Goal: Register for event/course

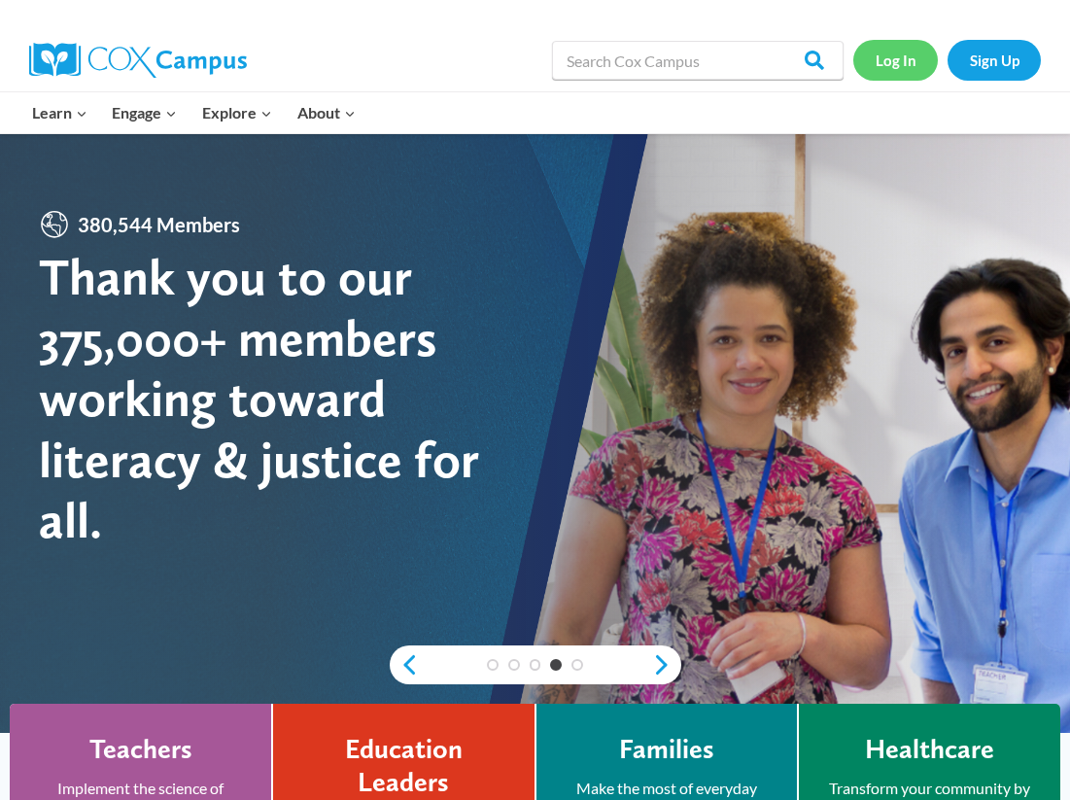
click at [900, 55] on link "Log In" at bounding box center [896, 60] width 85 height 40
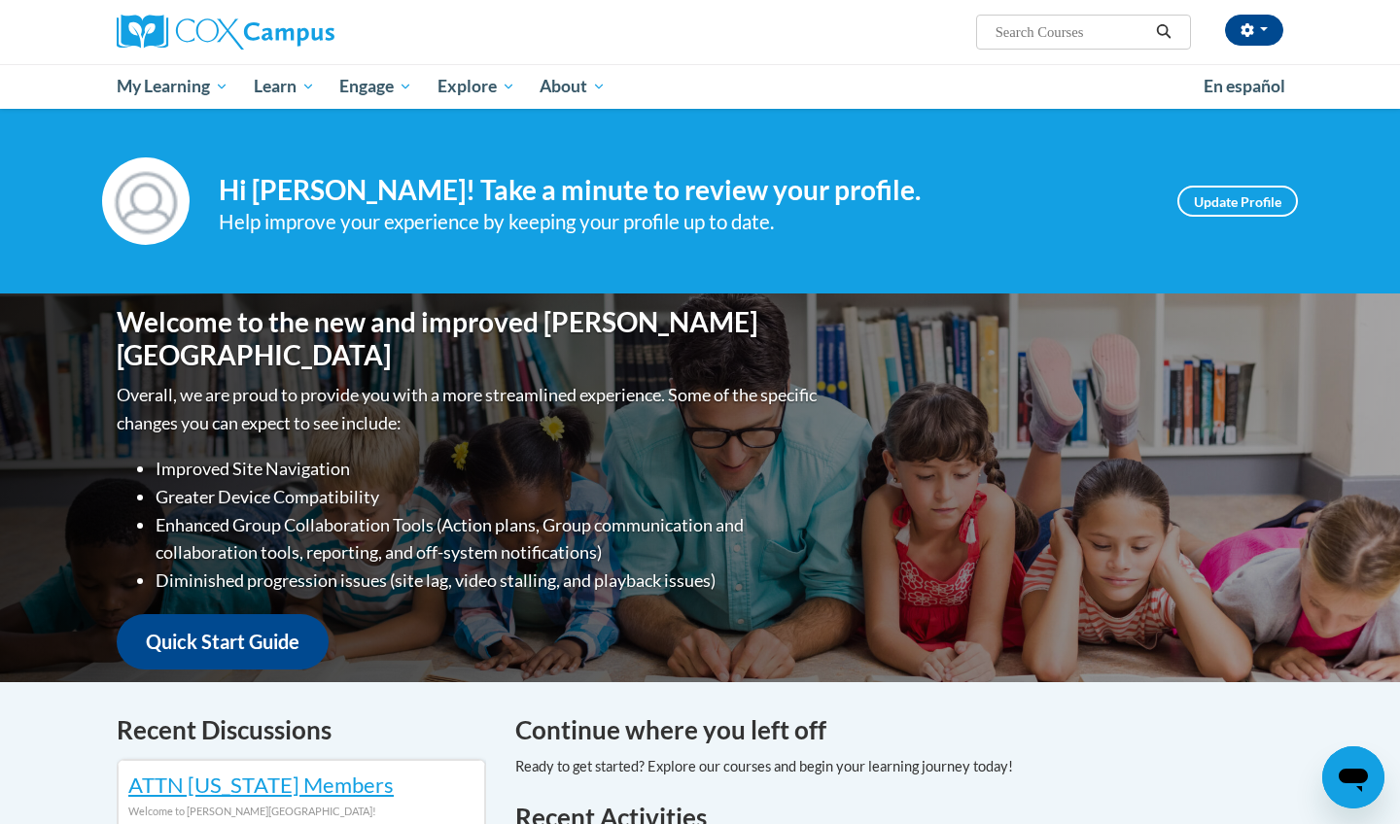
click at [1044, 43] on input "Search..." at bounding box center [1072, 31] width 156 height 23
type input "reading"
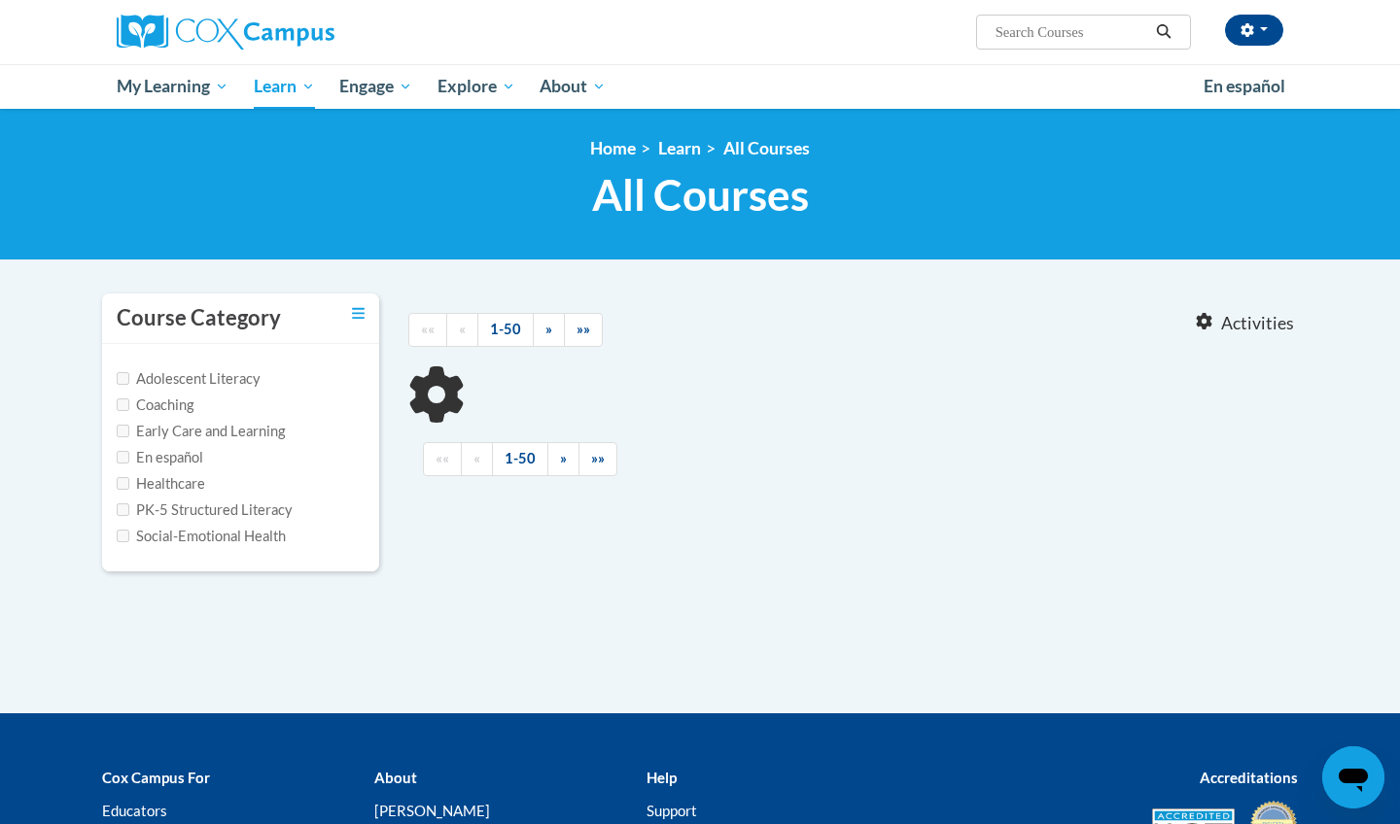
type input "reading"
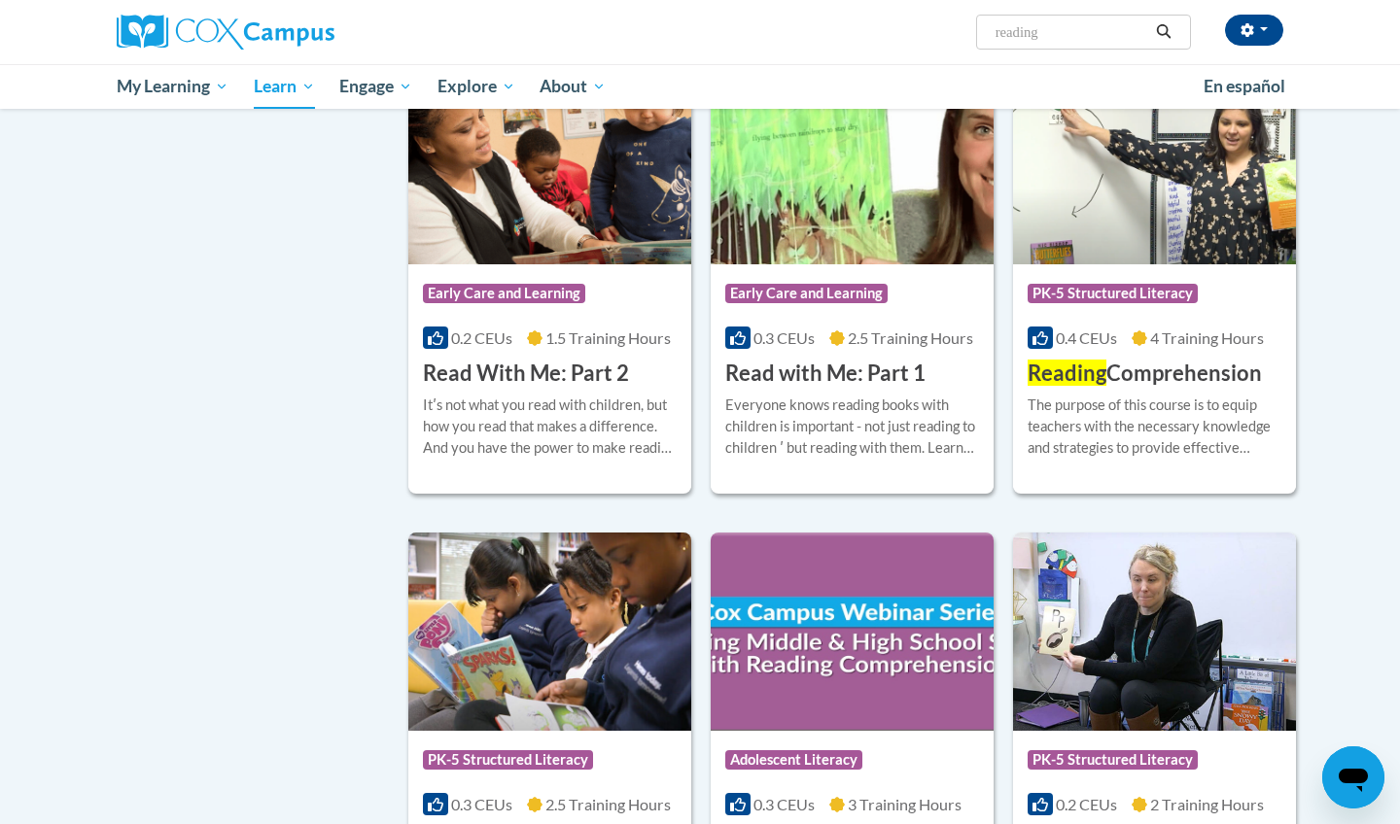
scroll to position [1570, 0]
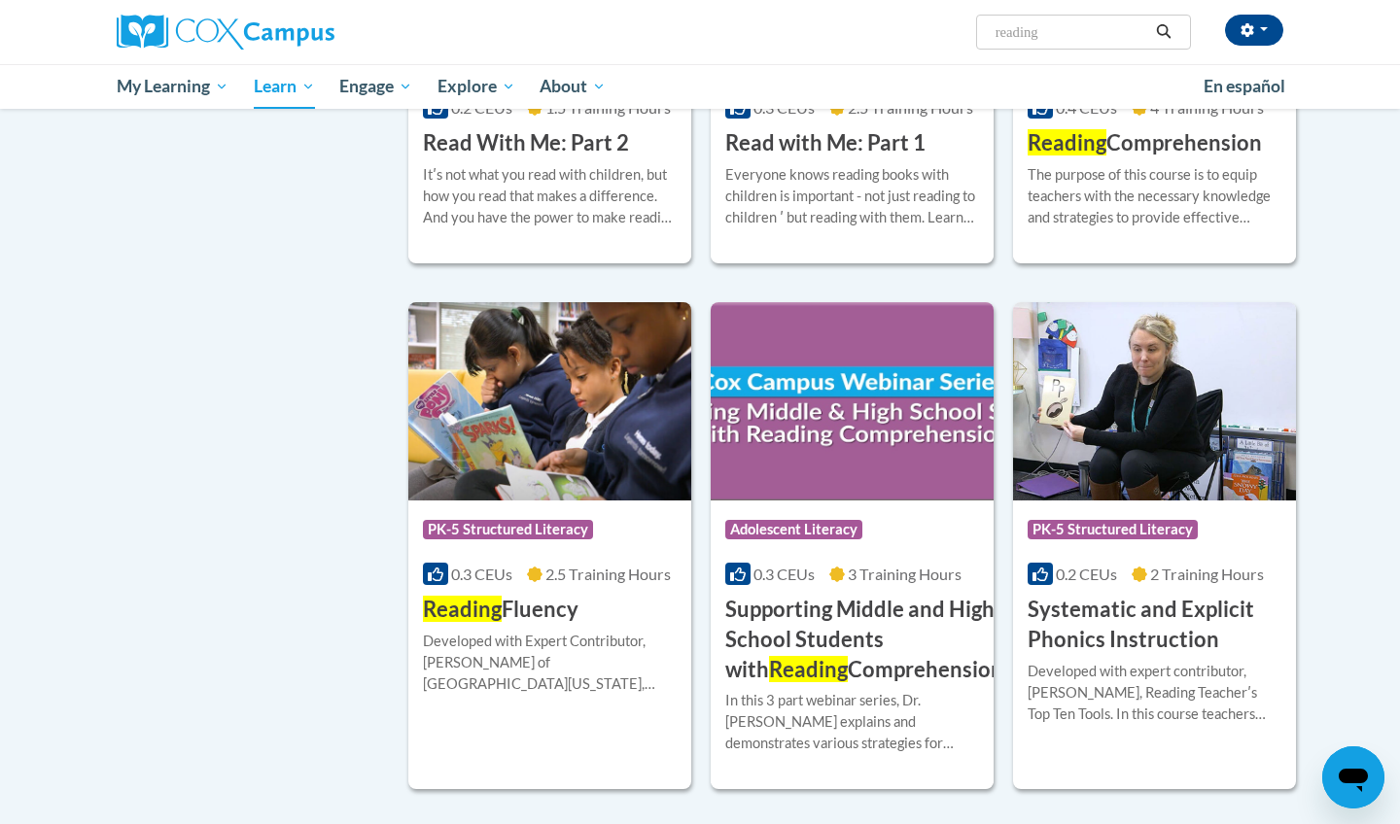
click at [523, 377] on img at bounding box center [549, 401] width 283 height 198
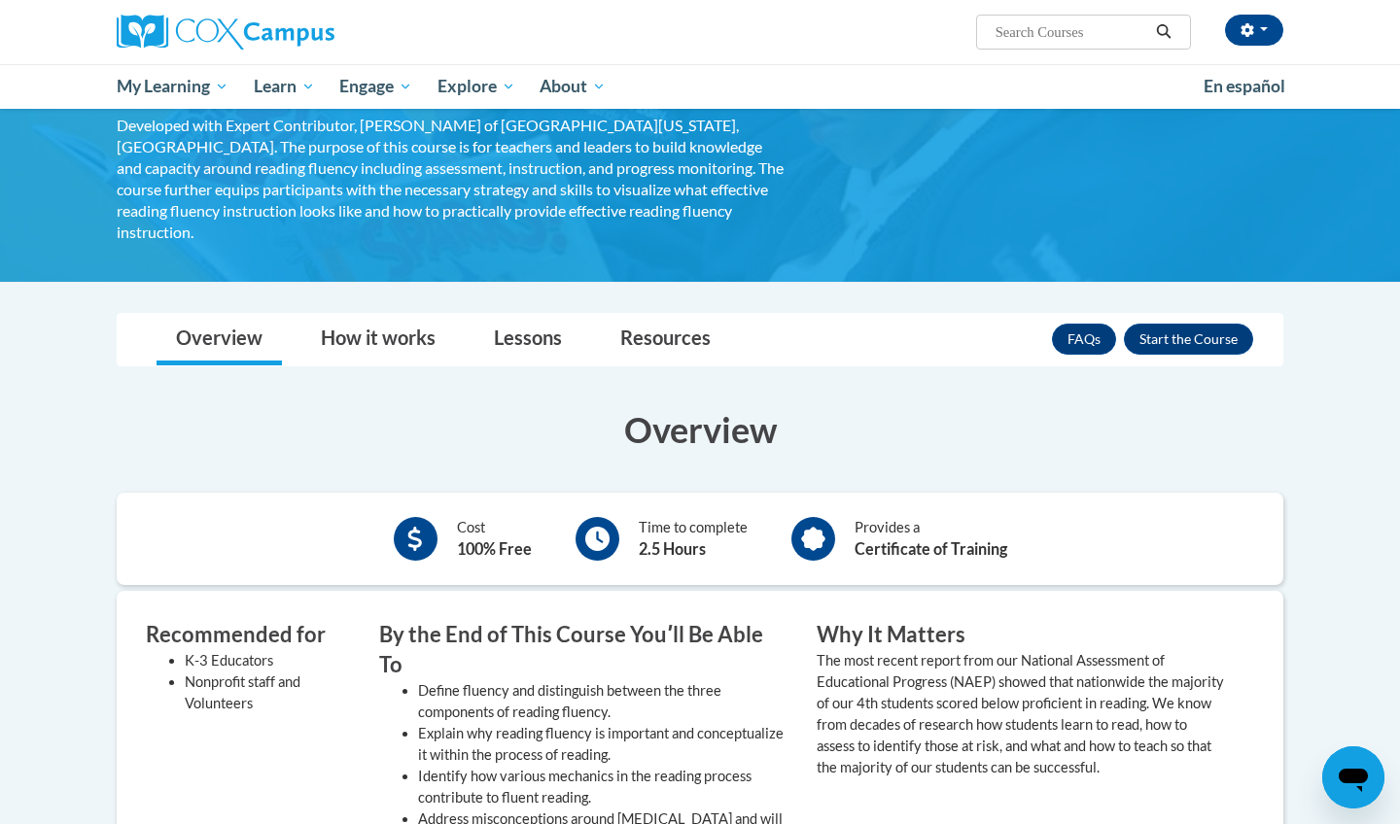
scroll to position [142, 0]
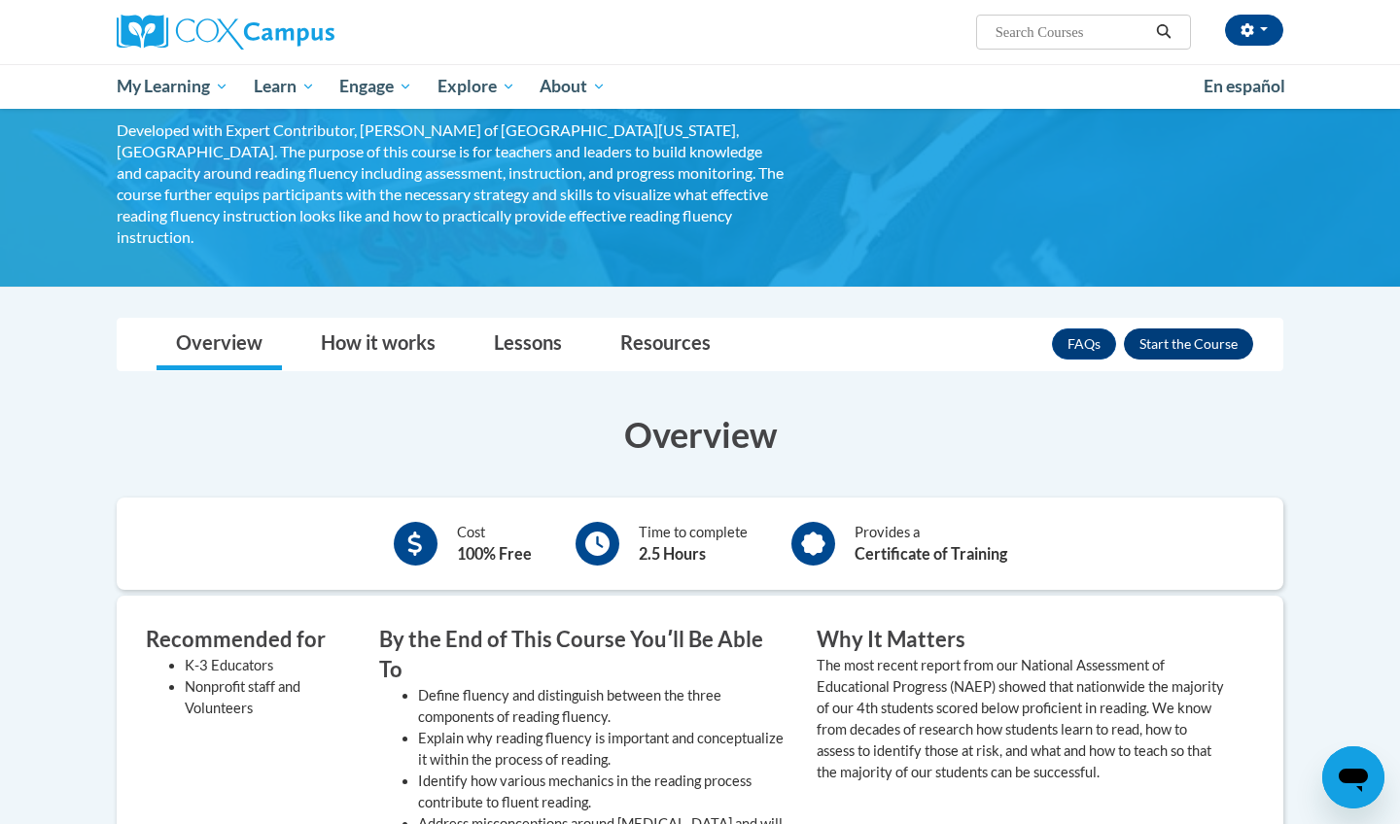
click at [1184, 329] on button "Enroll" at bounding box center [1188, 344] width 129 height 31
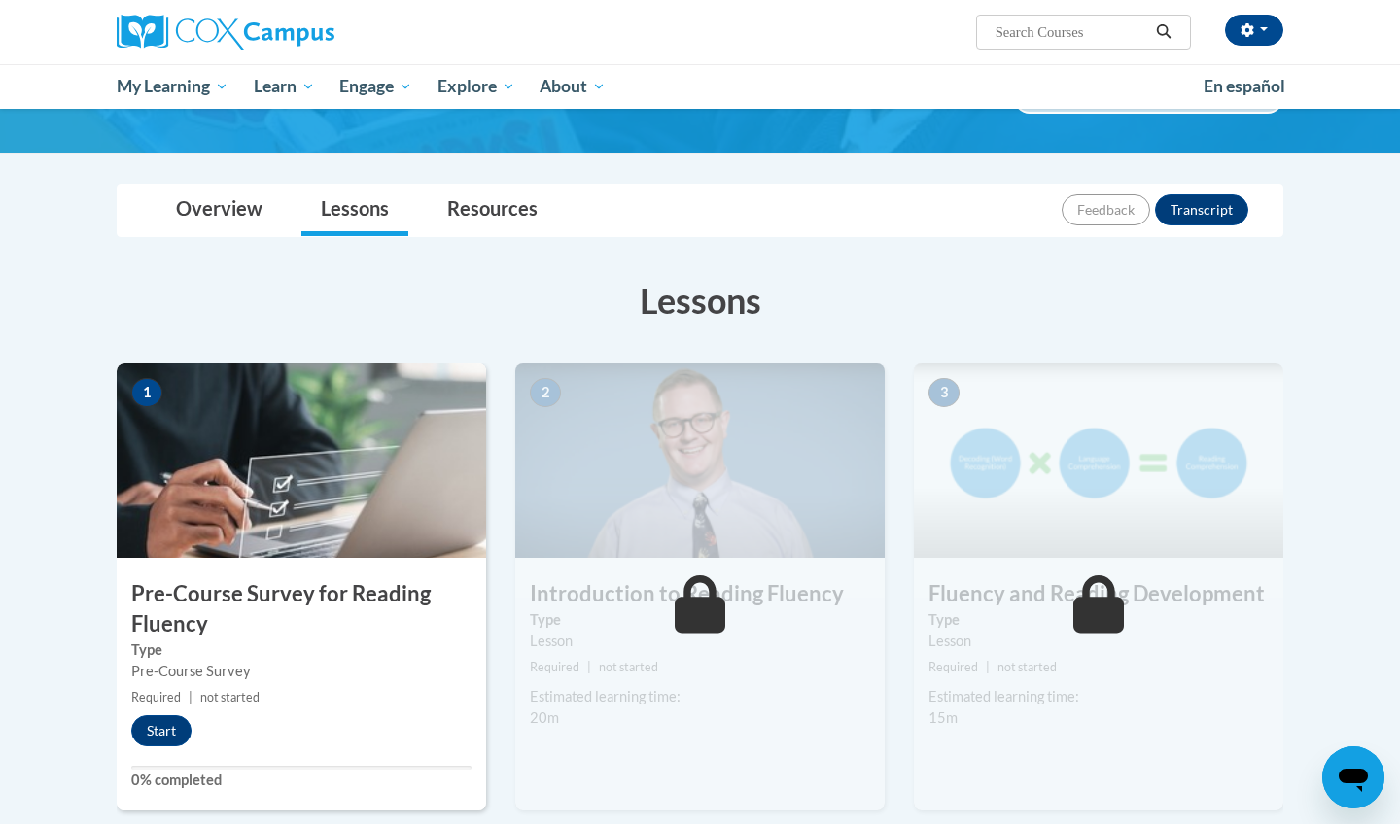
scroll to position [144, 0]
click at [162, 726] on button "Start" at bounding box center [161, 731] width 60 height 31
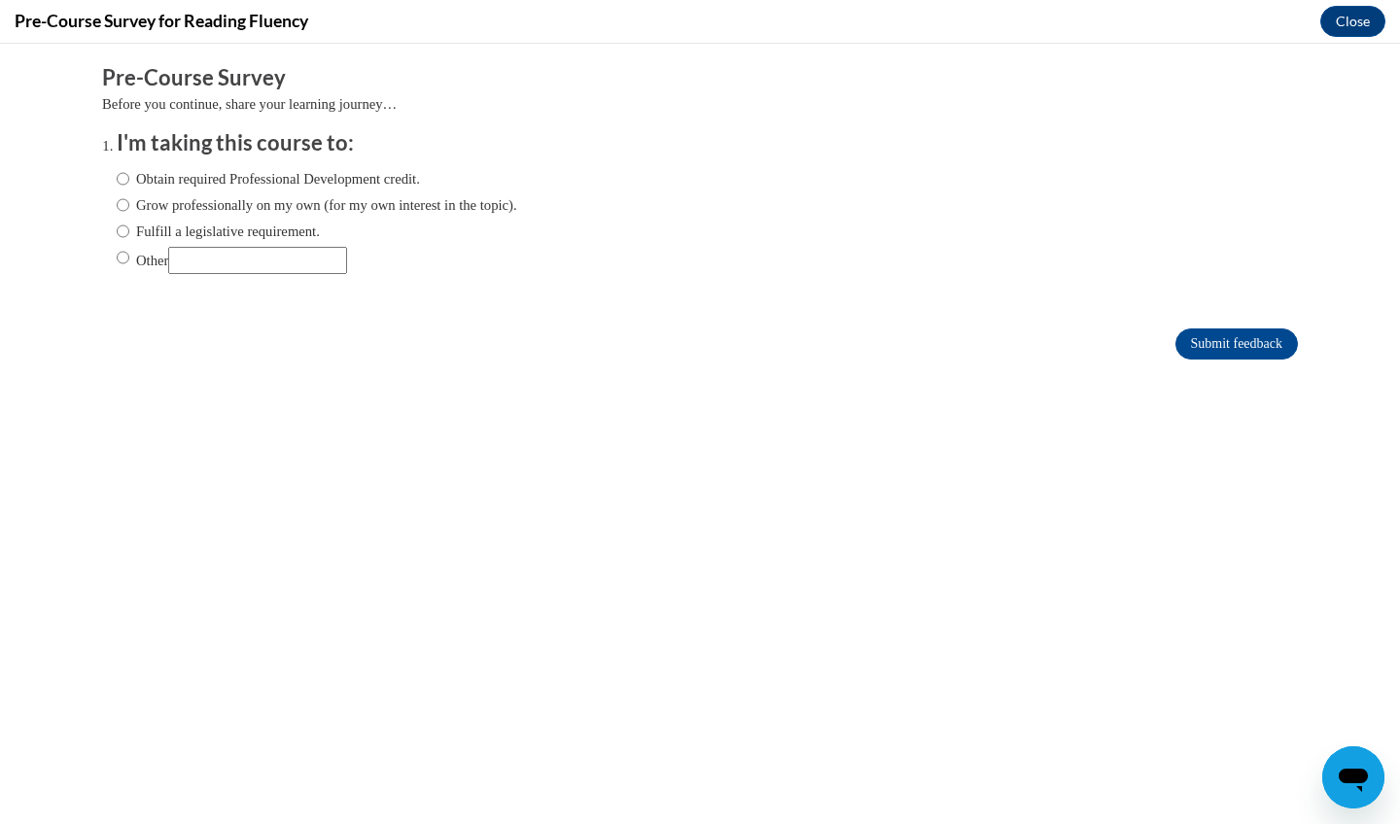
scroll to position [0, 0]
click at [344, 174] on label "Obtain required Professional Development credit." at bounding box center [268, 178] width 303 height 21
click at [129, 174] on input "Obtain required Professional Development credit." at bounding box center [123, 178] width 13 height 21
radio input "true"
click at [1219, 343] on input "Submit feedback" at bounding box center [1236, 344] width 122 height 31
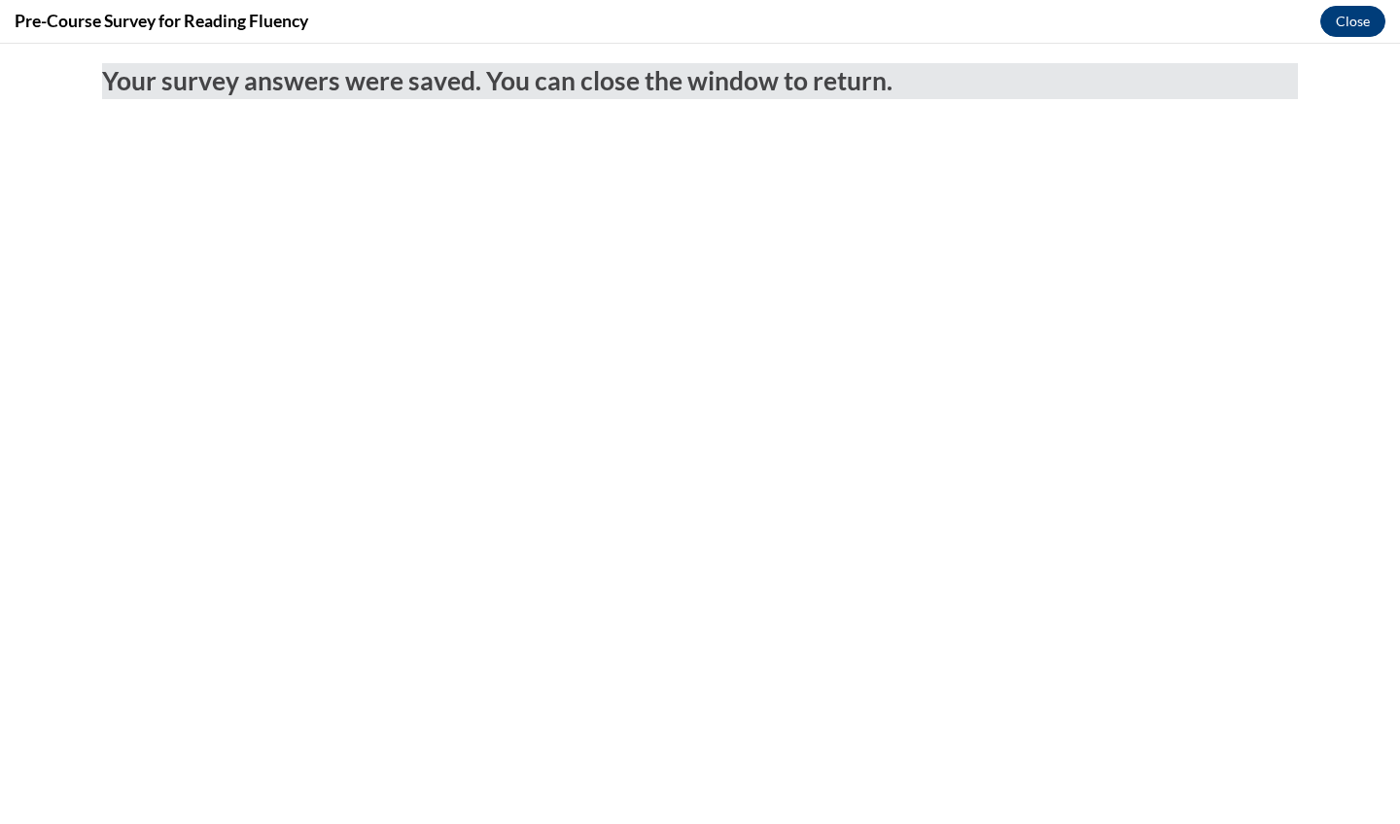
click at [1349, 35] on button "Close" at bounding box center [1352, 21] width 65 height 31
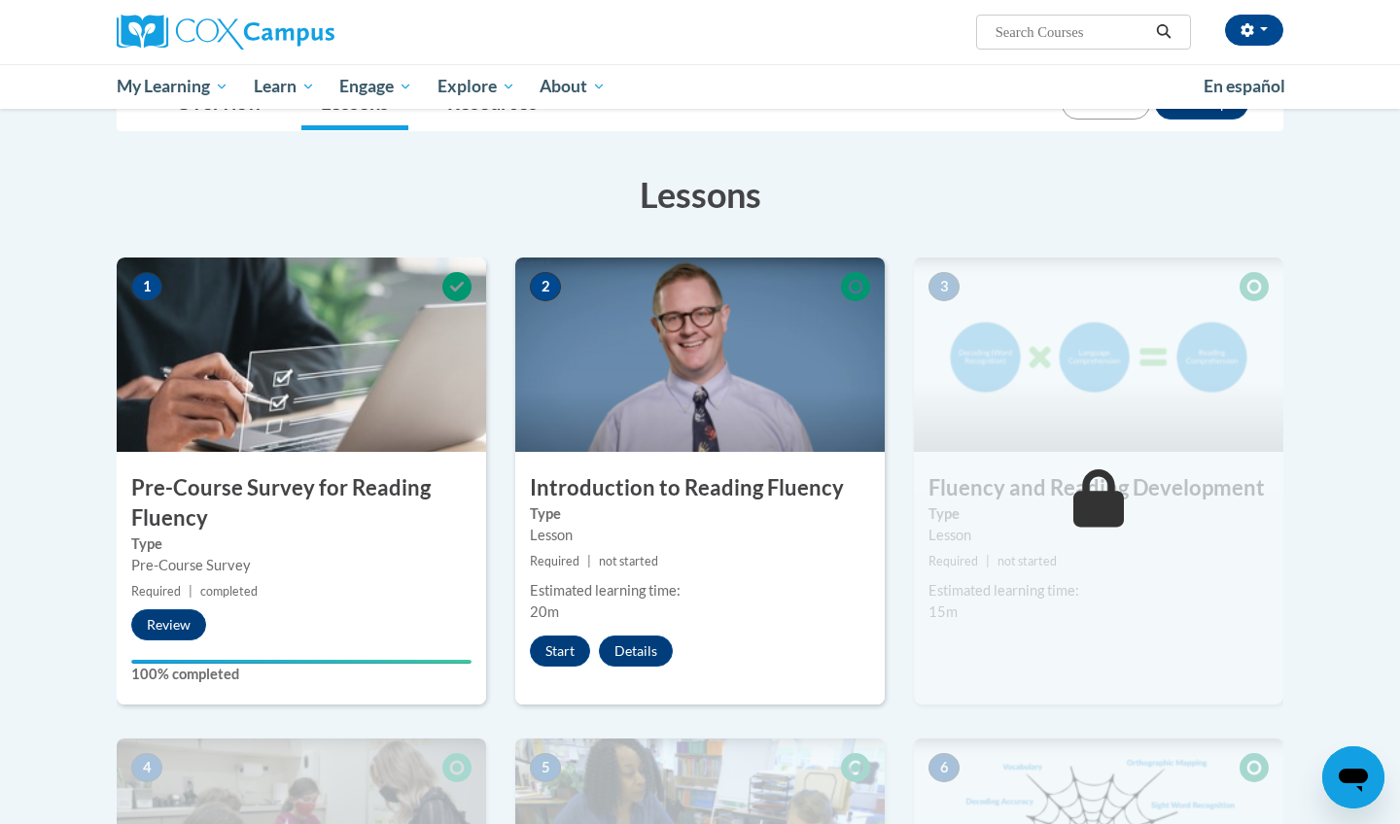
scroll to position [253, 0]
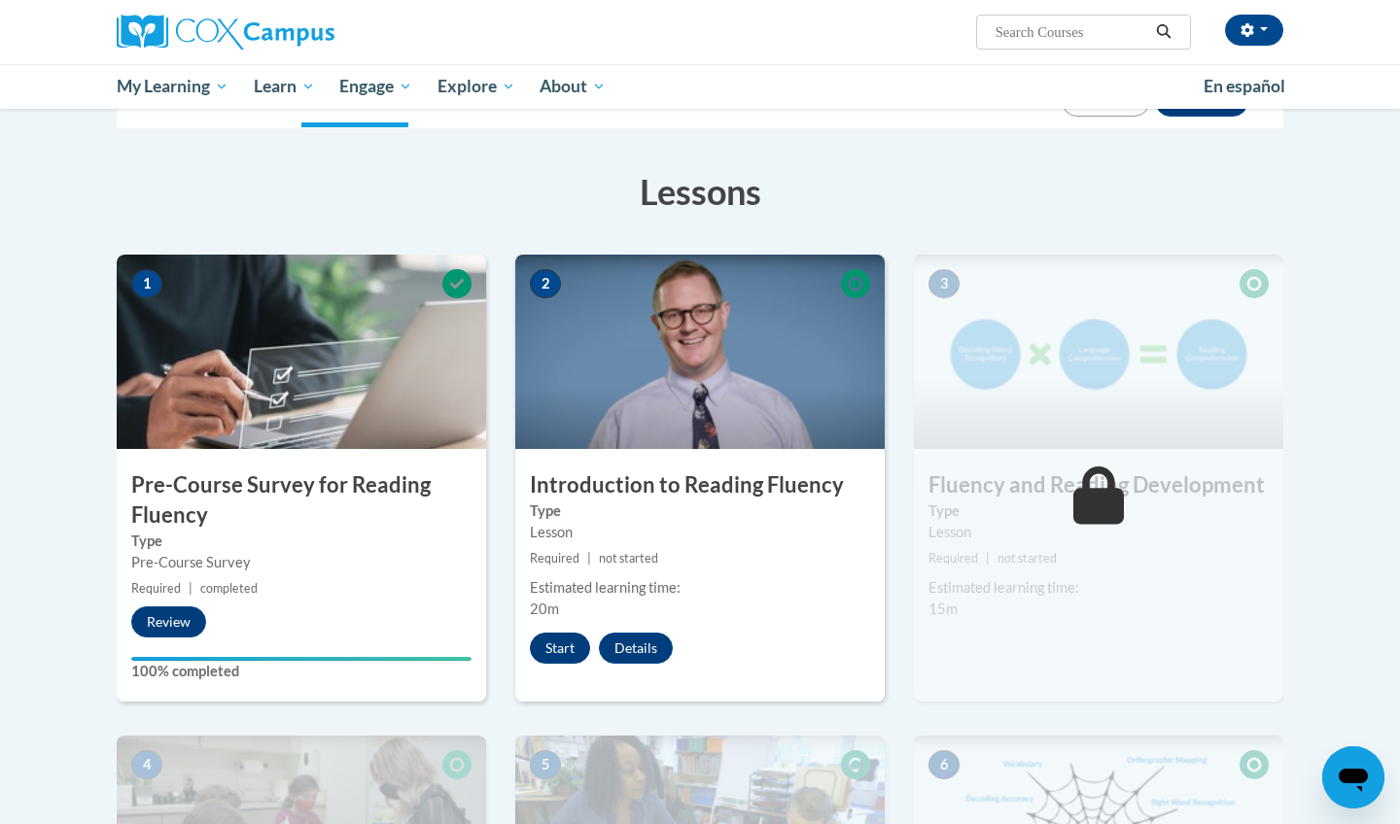
click at [559, 645] on button "Start" at bounding box center [560, 648] width 60 height 31
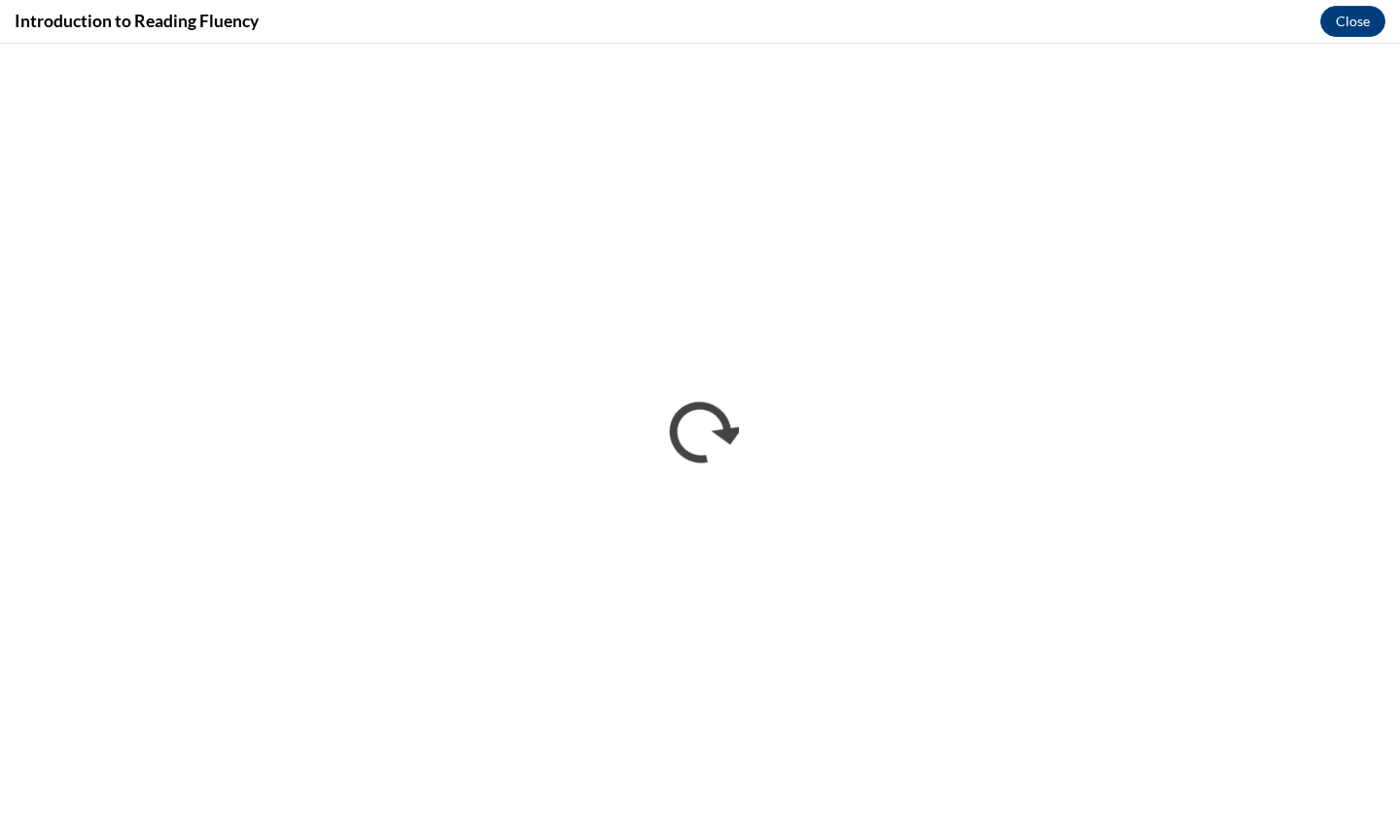
scroll to position [0, 0]
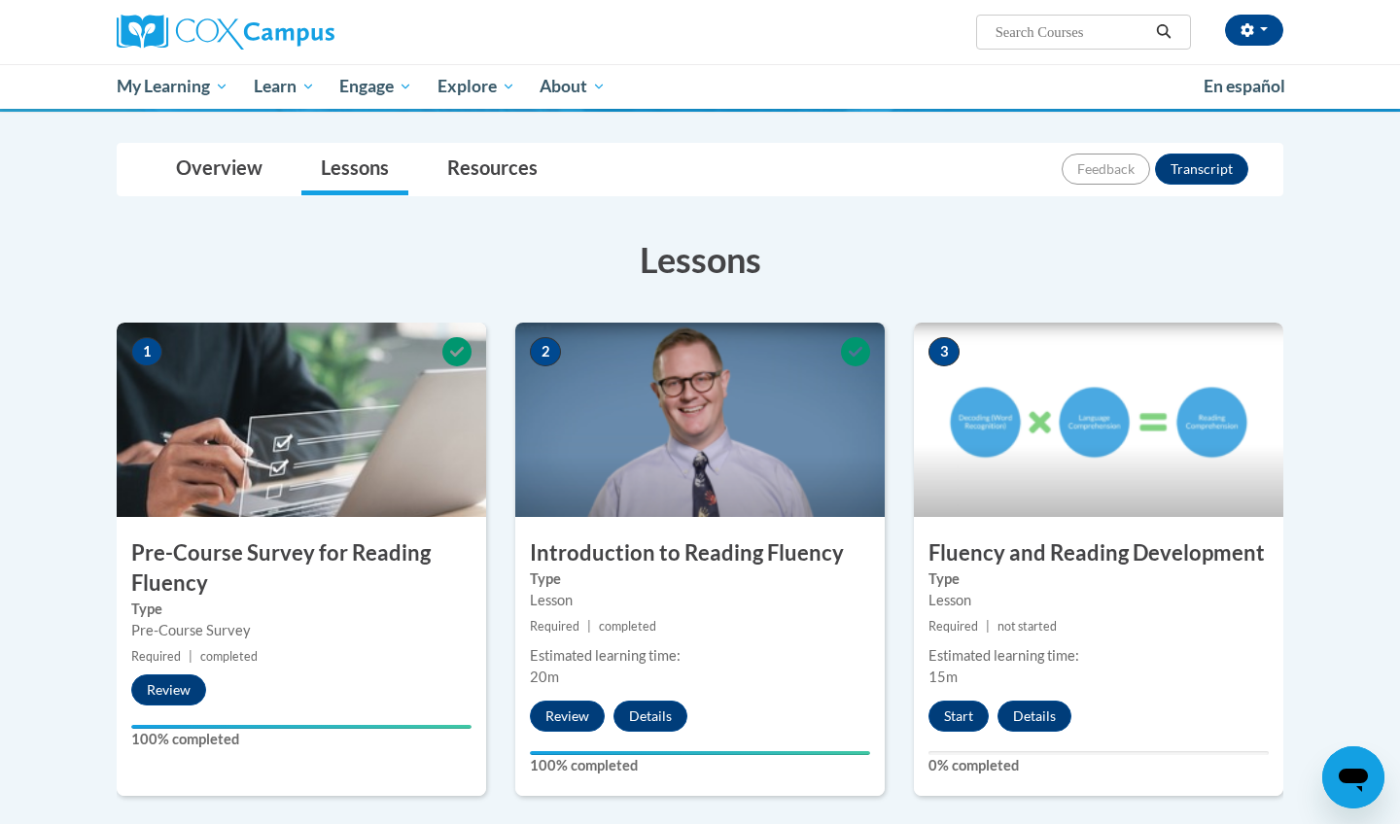
scroll to position [436, 0]
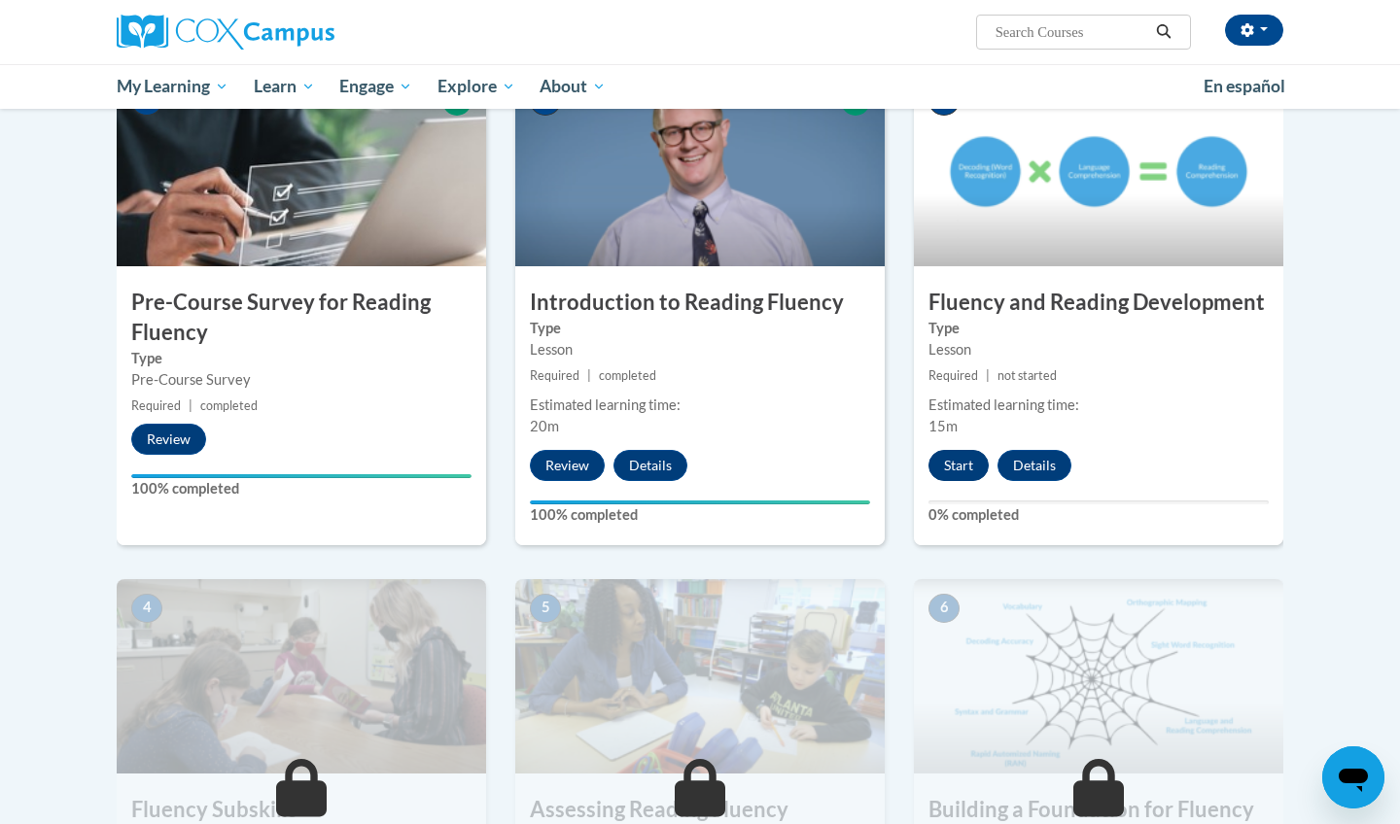
click at [965, 459] on button "Start" at bounding box center [958, 465] width 60 height 31
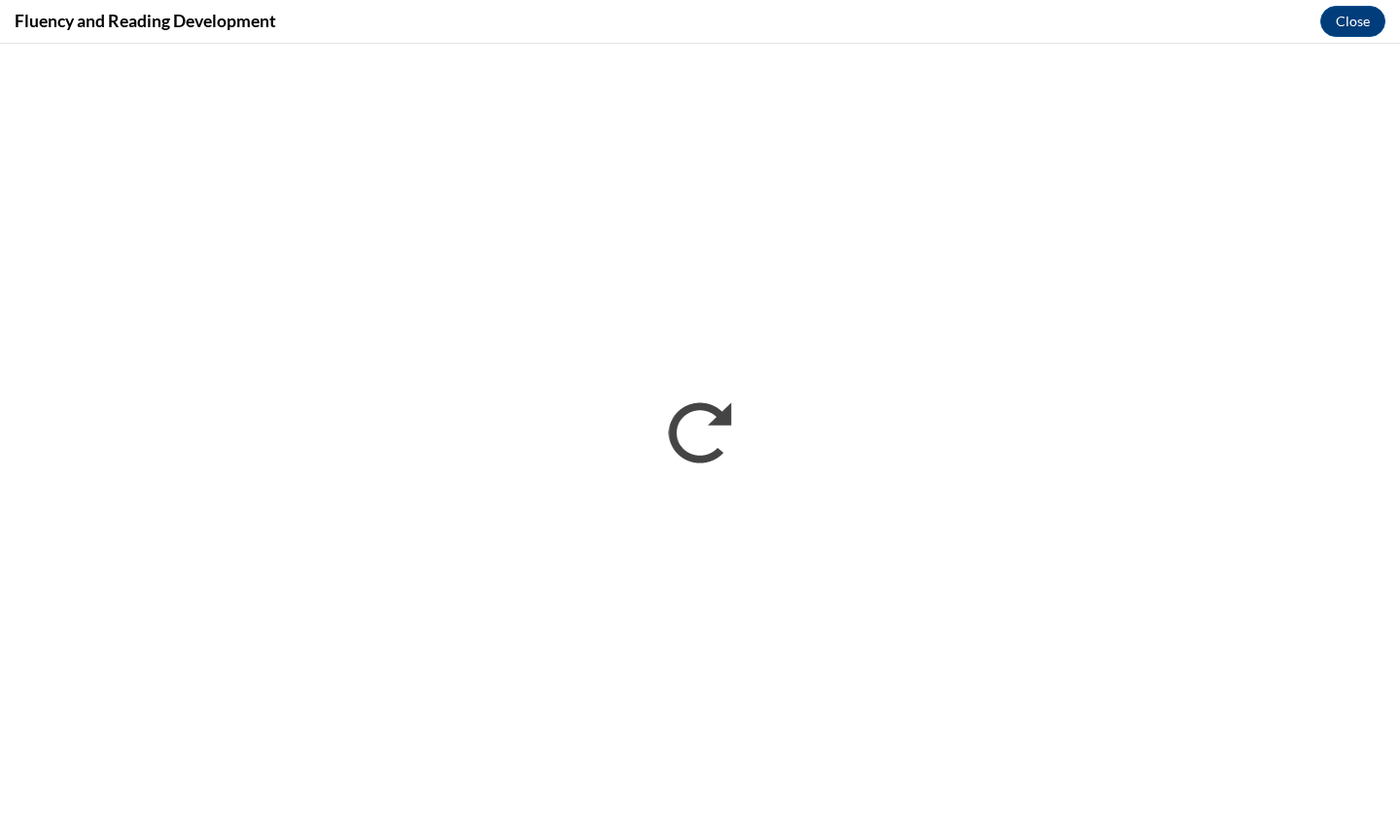
scroll to position [0, 0]
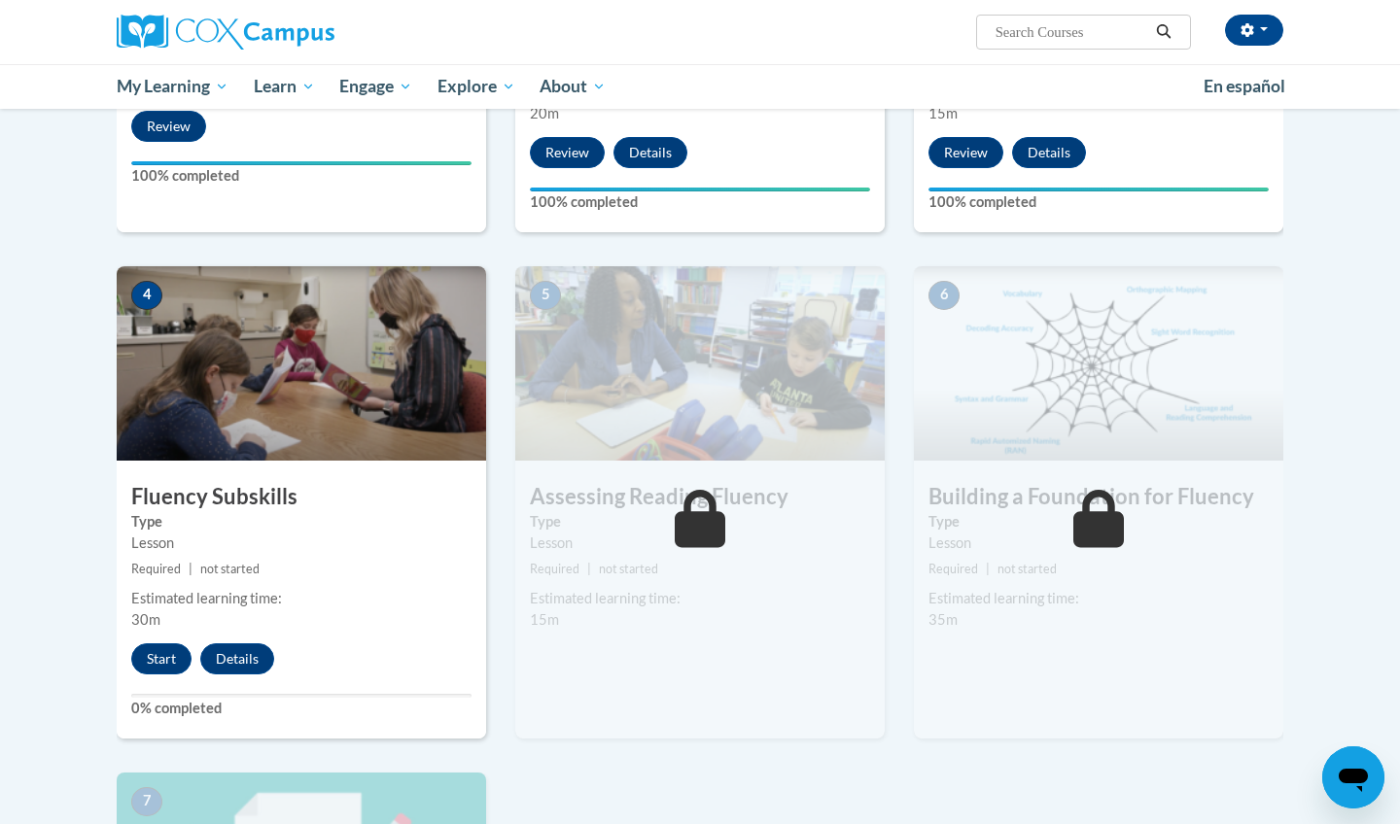
scroll to position [748, 0]
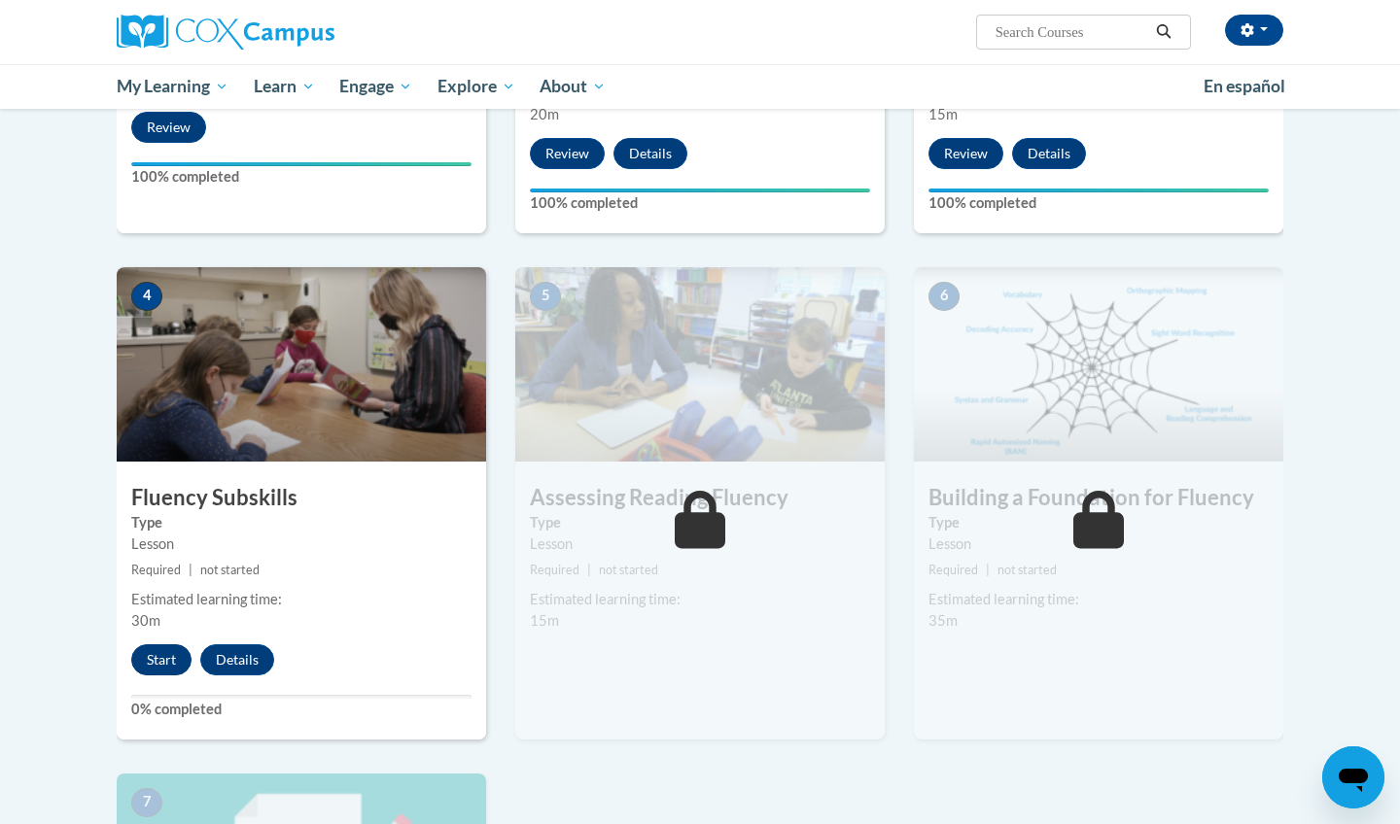
click at [163, 653] on button "Start" at bounding box center [161, 660] width 60 height 31
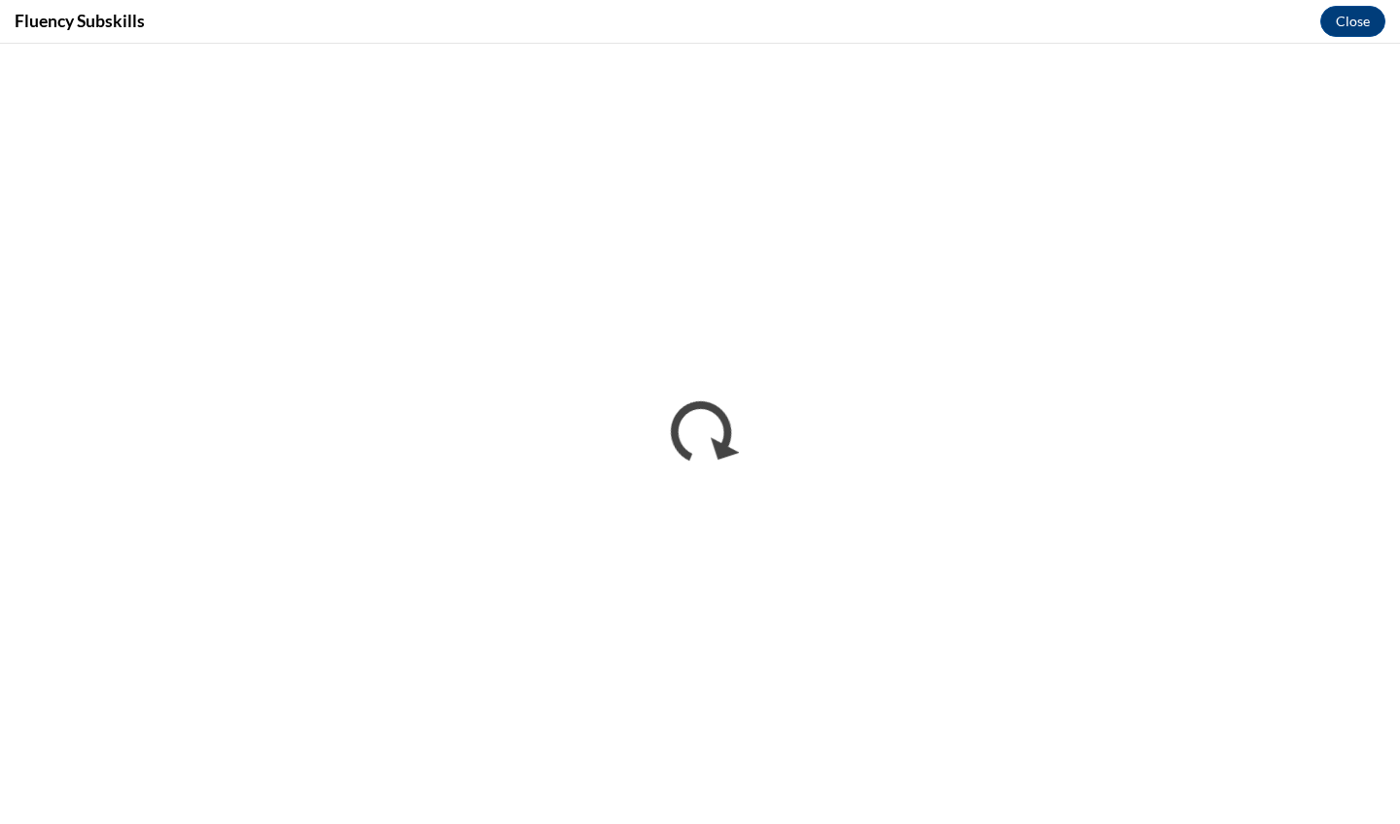
scroll to position [0, 0]
click at [1362, 16] on button "Close" at bounding box center [1352, 21] width 65 height 31
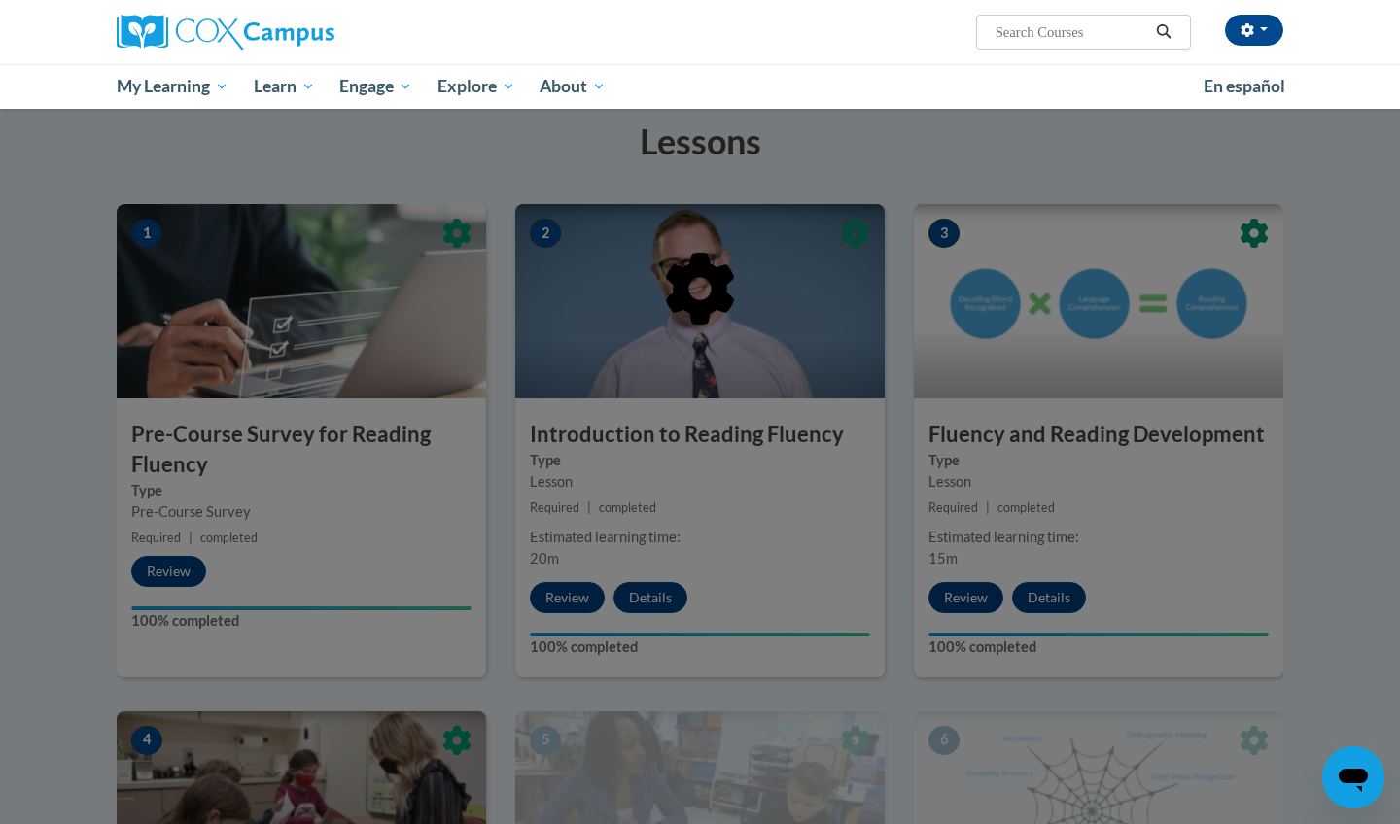
scroll to position [204, 0]
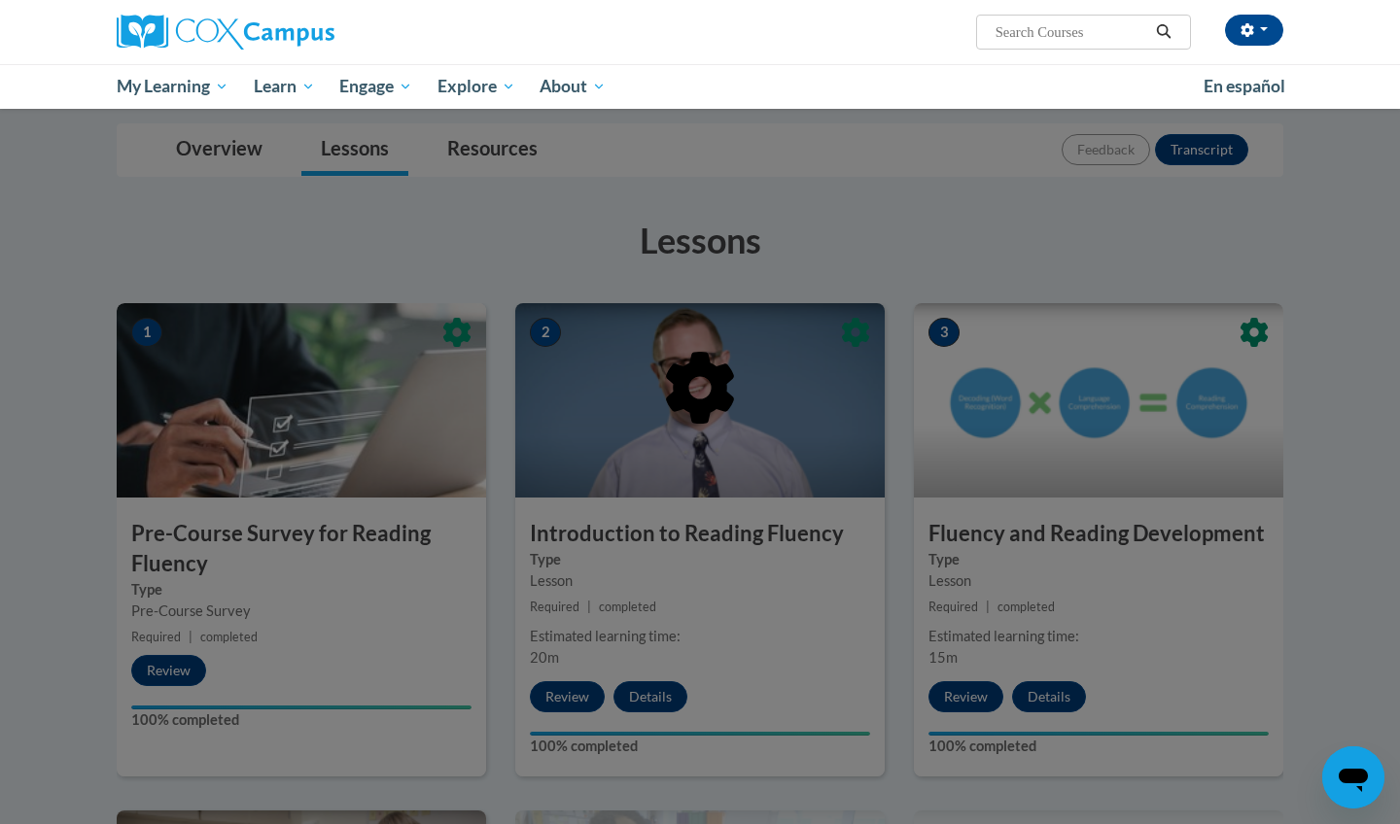
click at [1070, 29] on input "Search..." at bounding box center [1072, 31] width 156 height 23
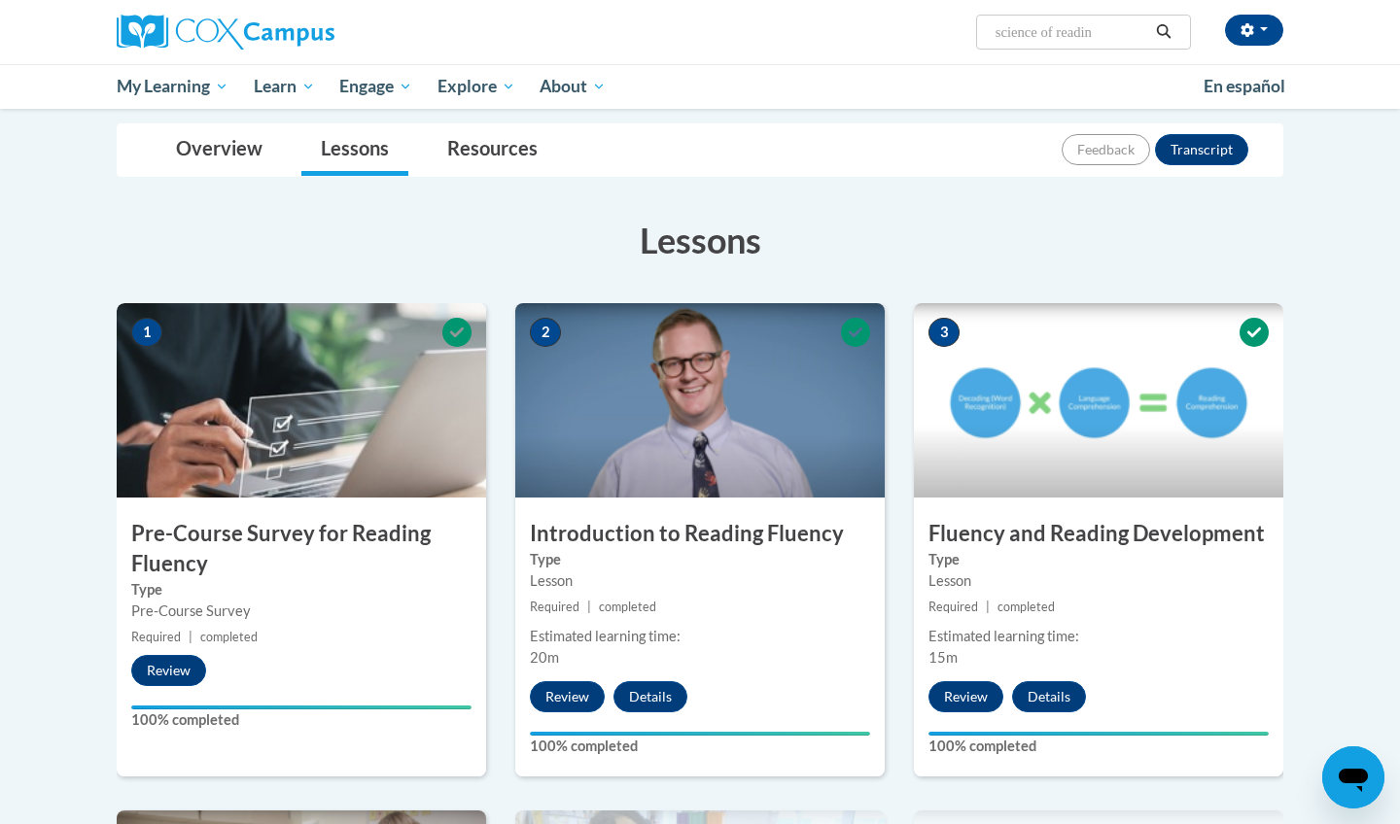
type input "science of reading"
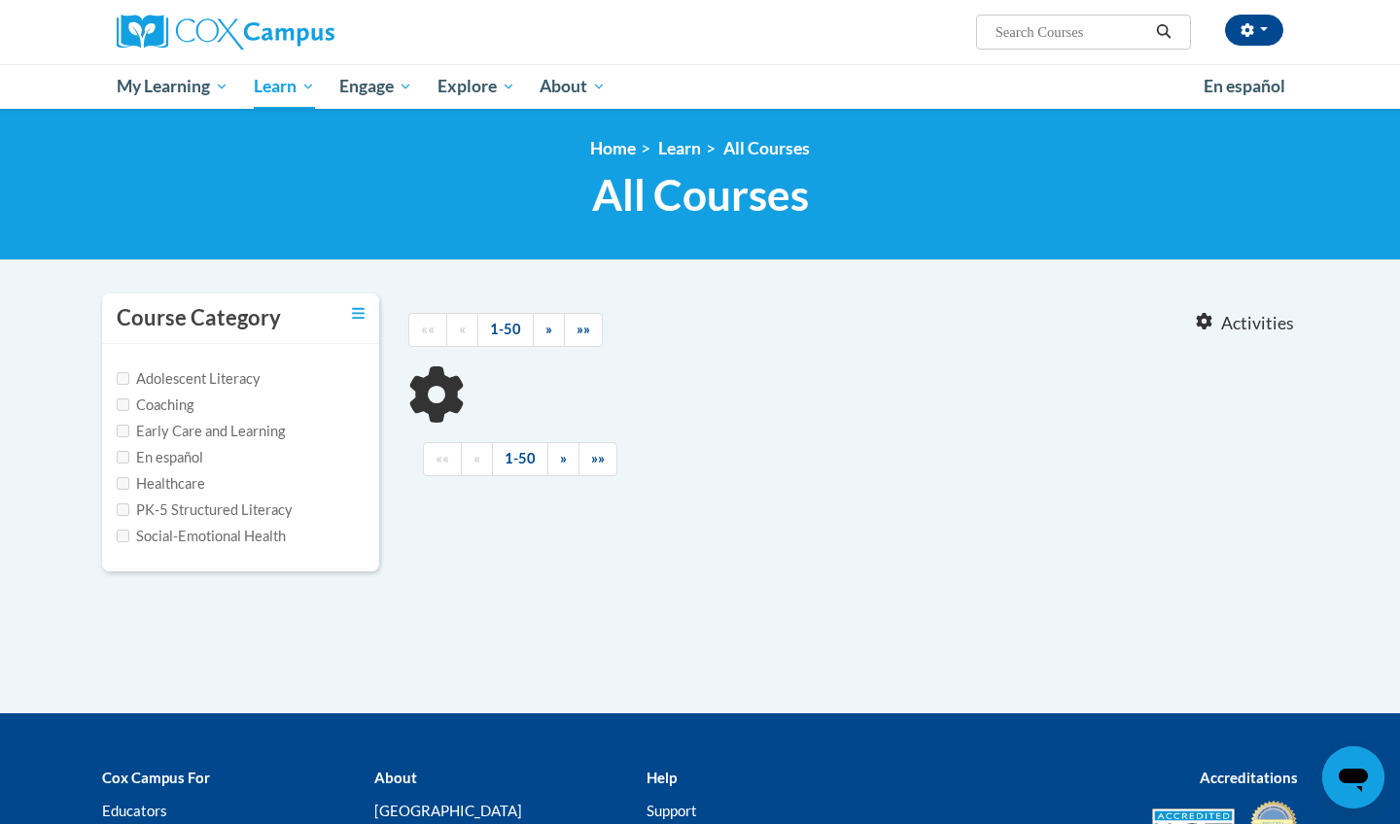
type input "science of reading"
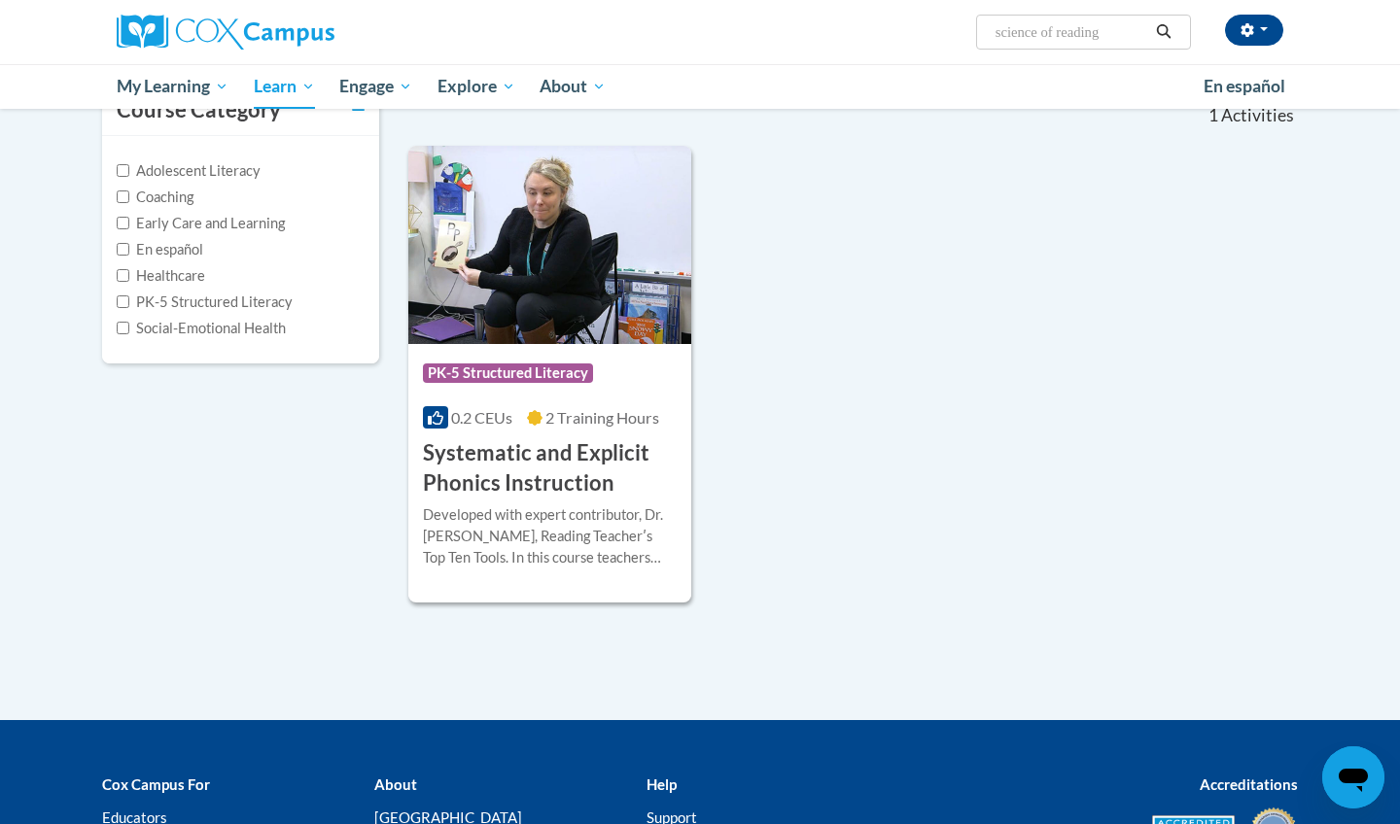
scroll to position [197, 0]
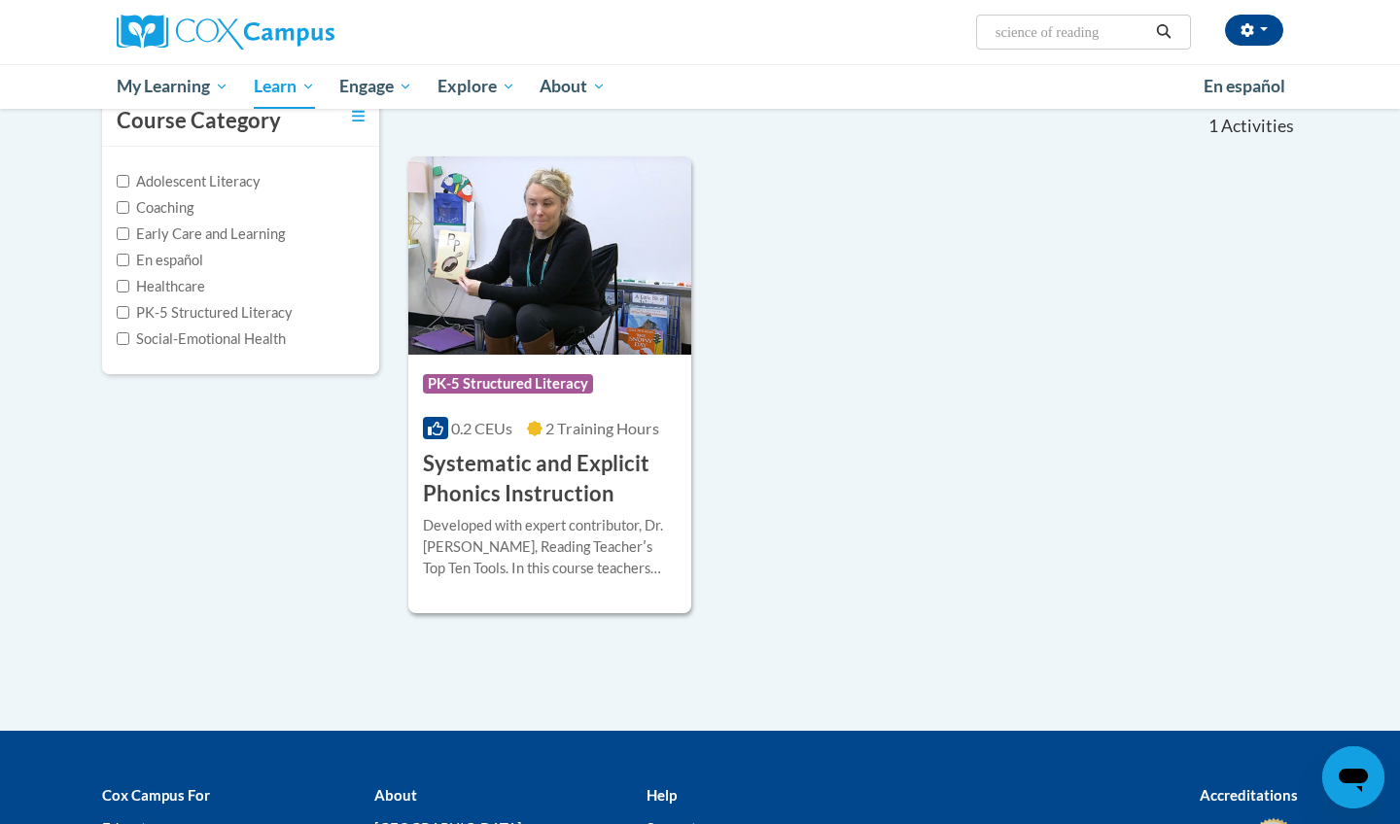
click at [202, 233] on label "Early Care and Learning" at bounding box center [201, 234] width 168 height 21
click at [129, 233] on input "Early Care and Learning" at bounding box center [123, 233] width 13 height 13
checkbox input "true"
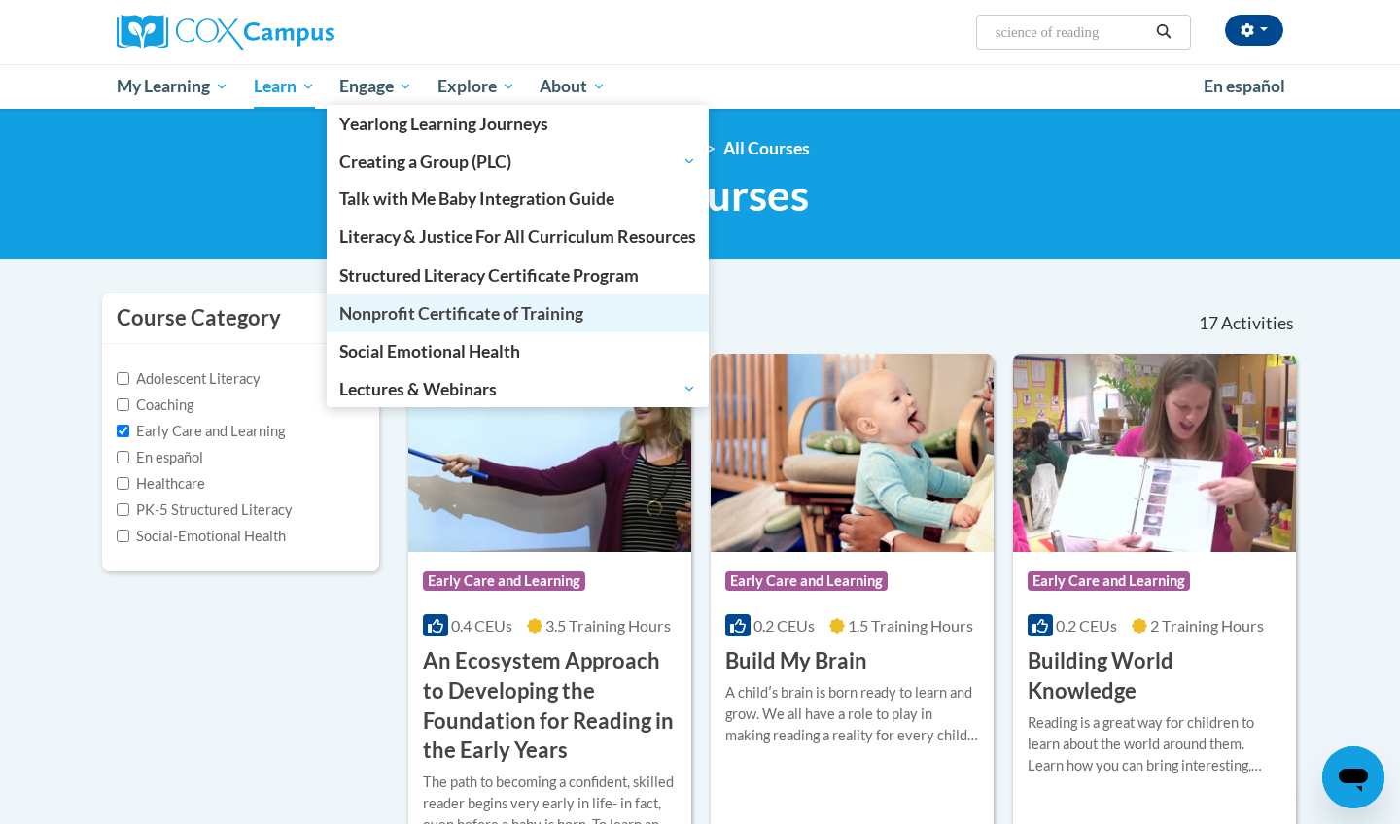
scroll to position [0, 0]
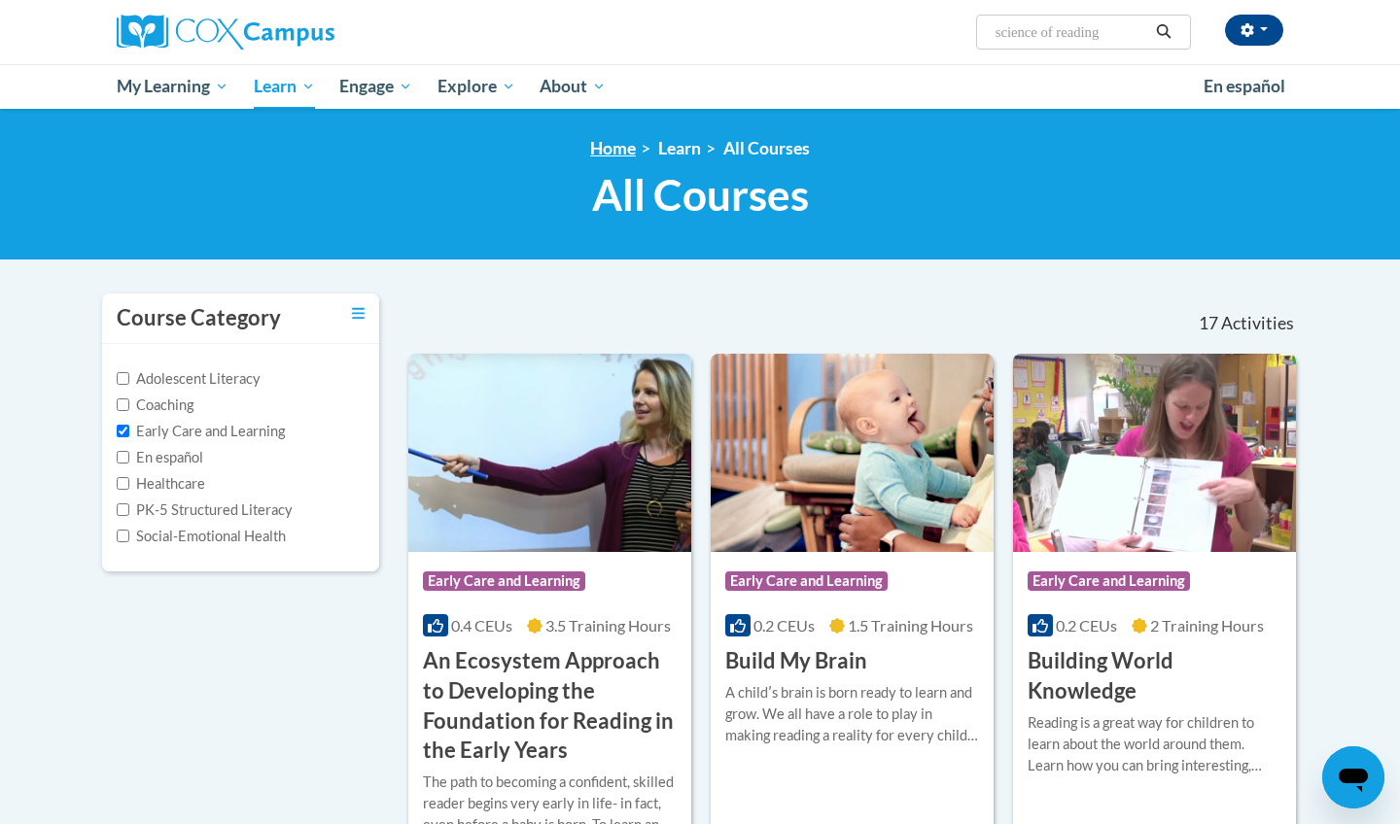
click at [621, 150] on link "Home" at bounding box center [613, 148] width 46 height 20
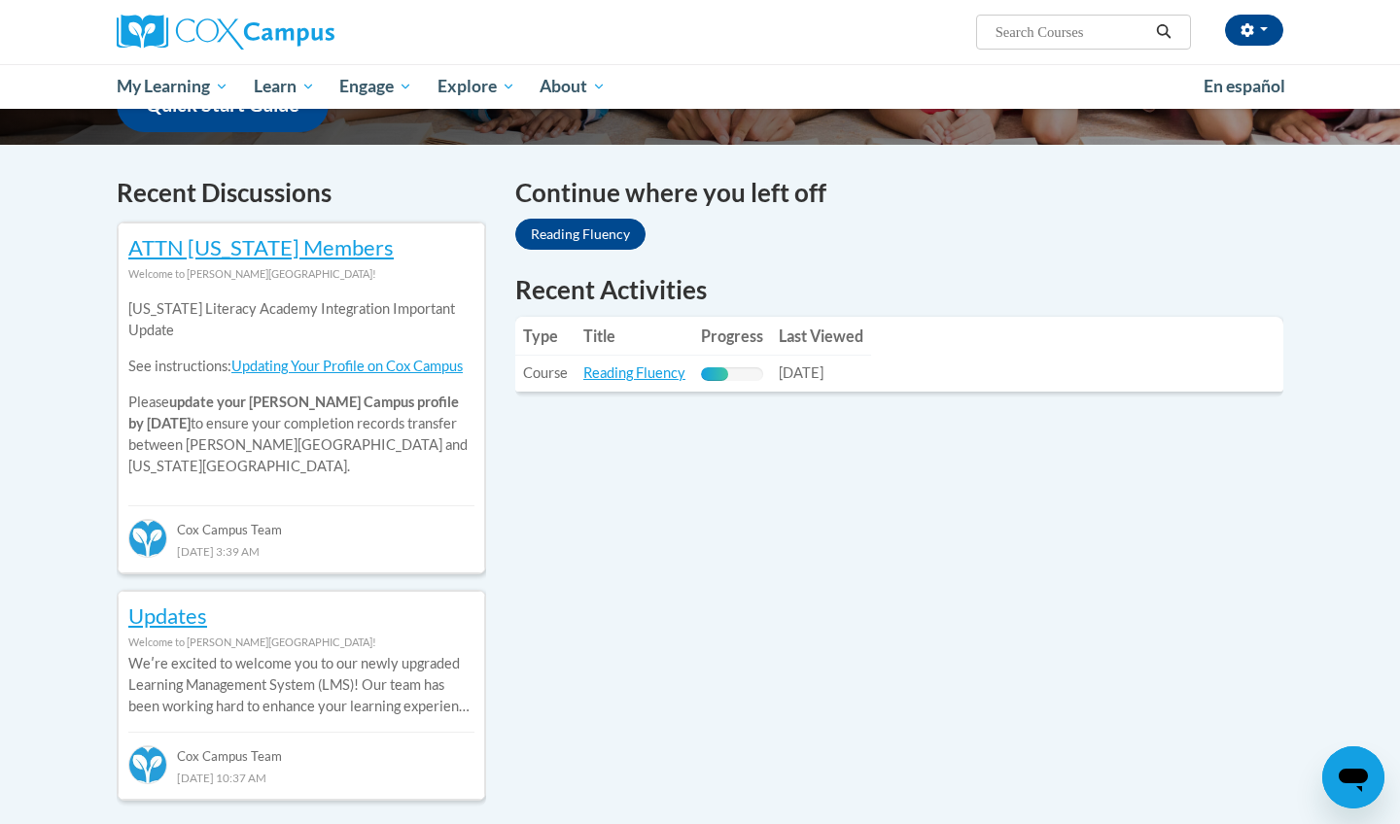
scroll to position [542, 0]
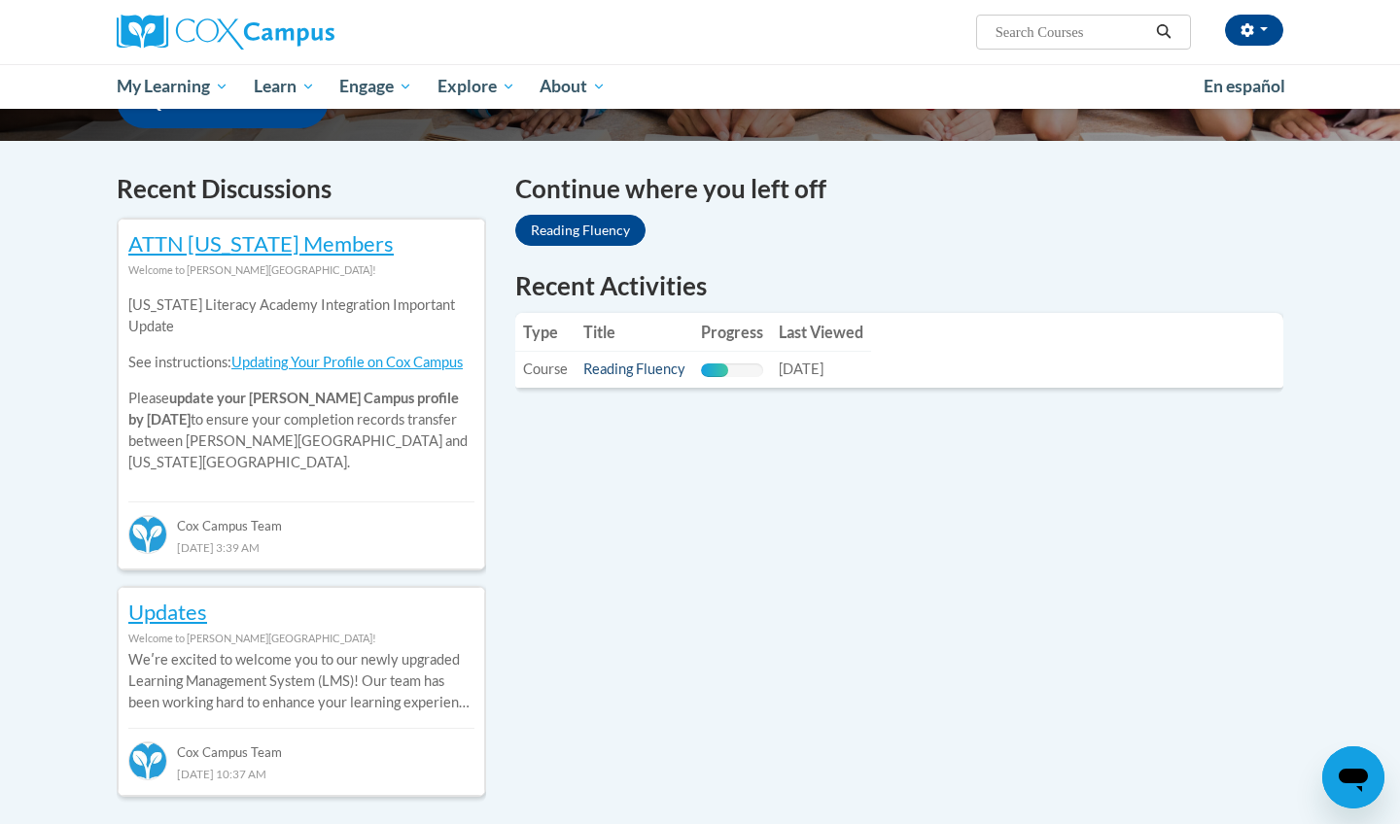
click at [617, 367] on link "Reading Fluency" at bounding box center [634, 369] width 102 height 17
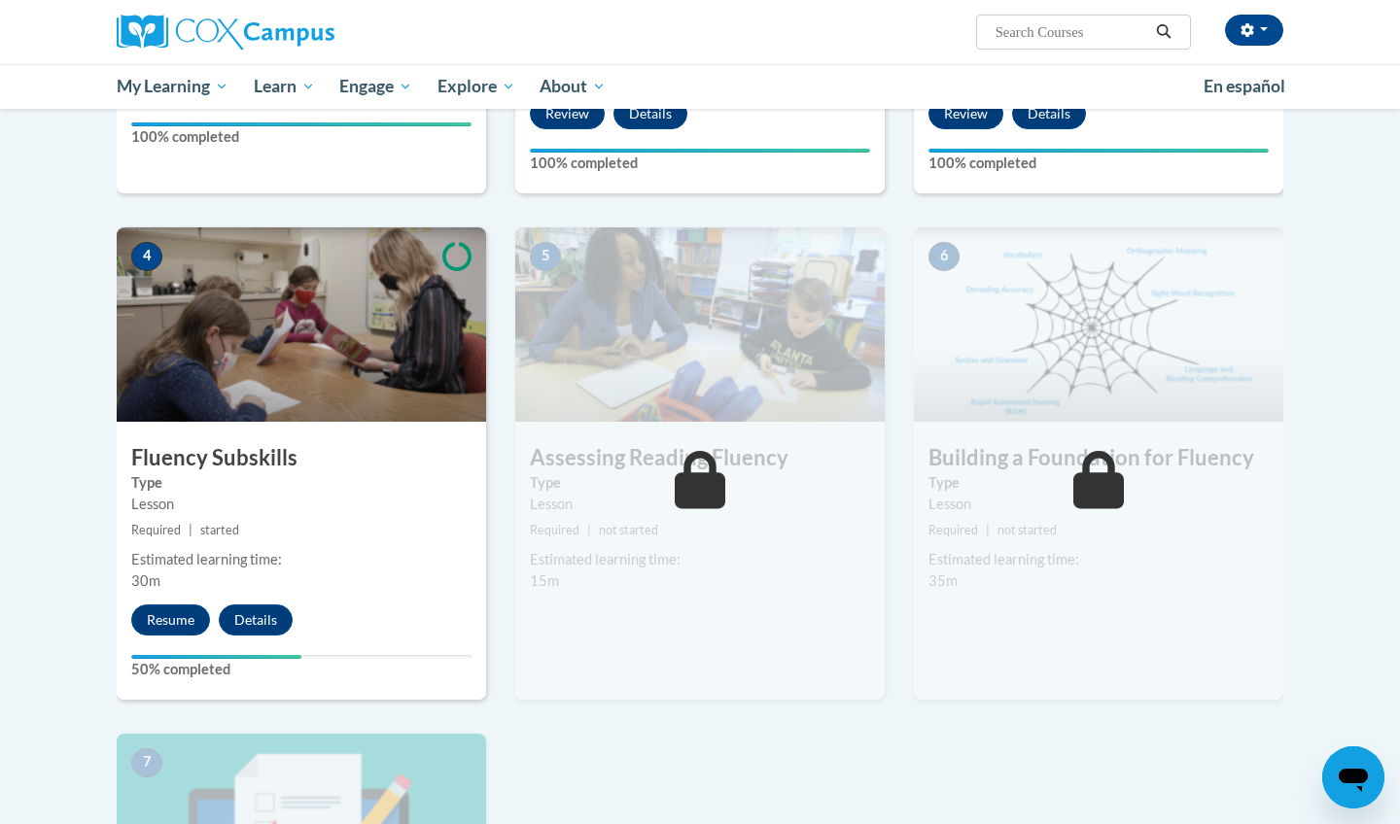
scroll to position [803, 0]
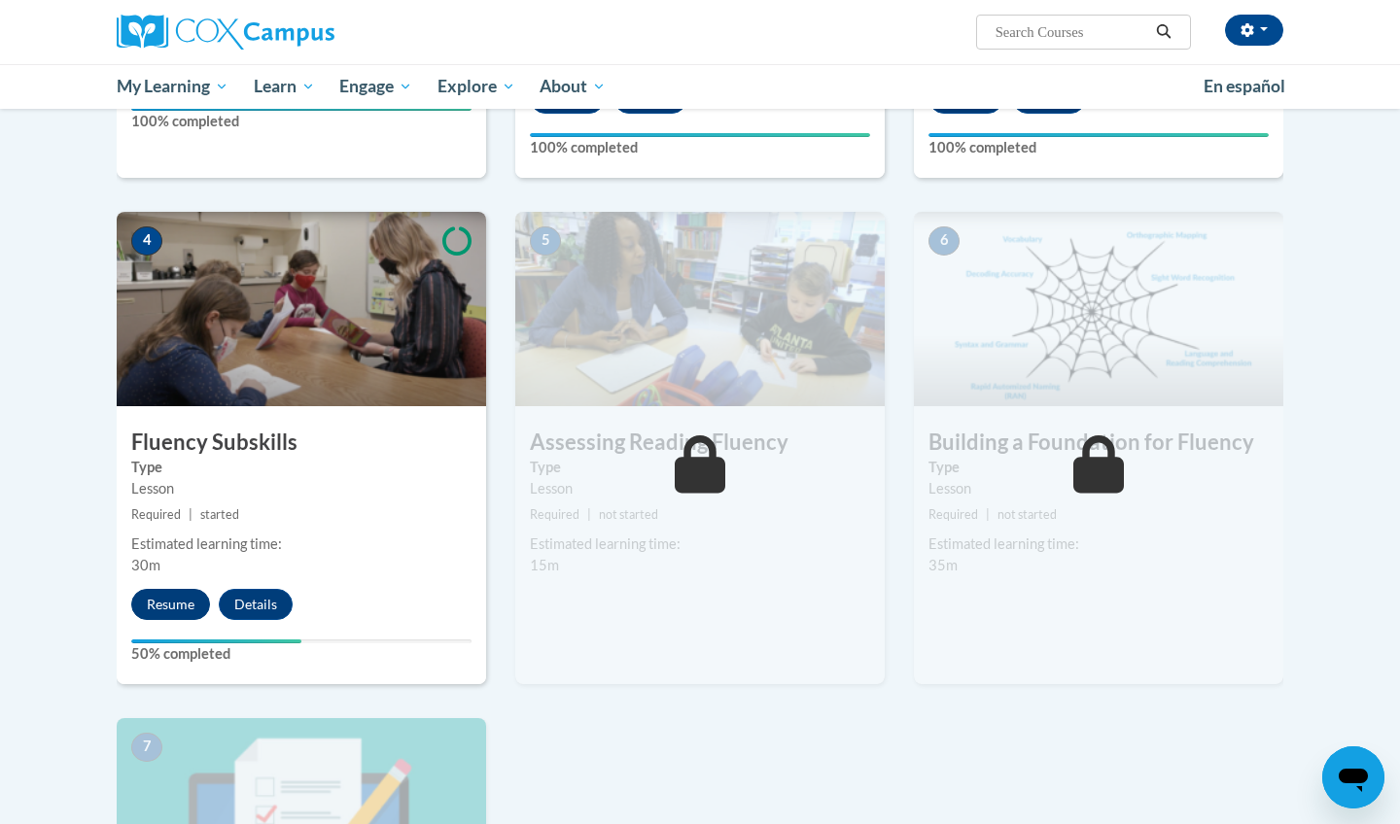
click at [178, 608] on button "Resume" at bounding box center [170, 604] width 79 height 31
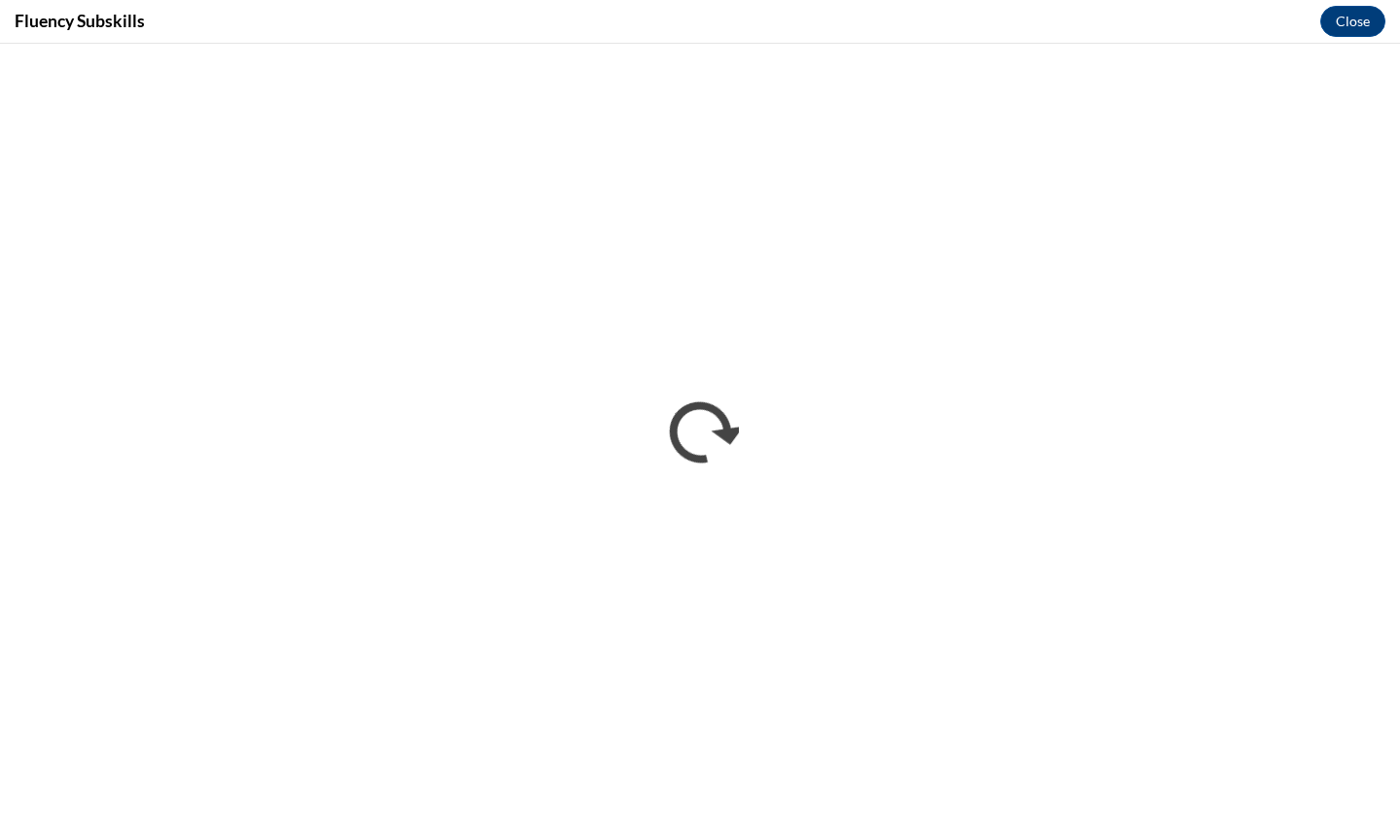
scroll to position [0, 0]
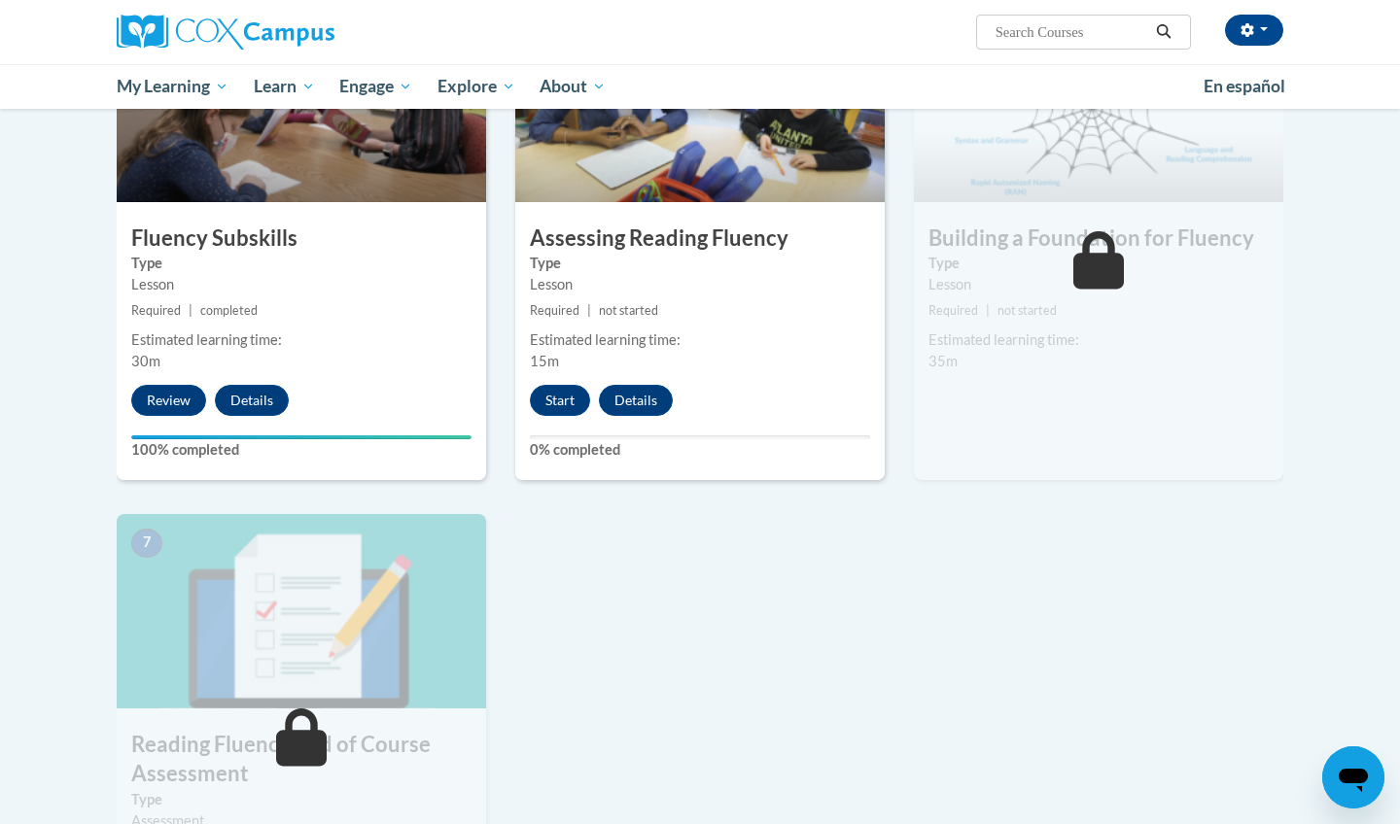
scroll to position [1042, 0]
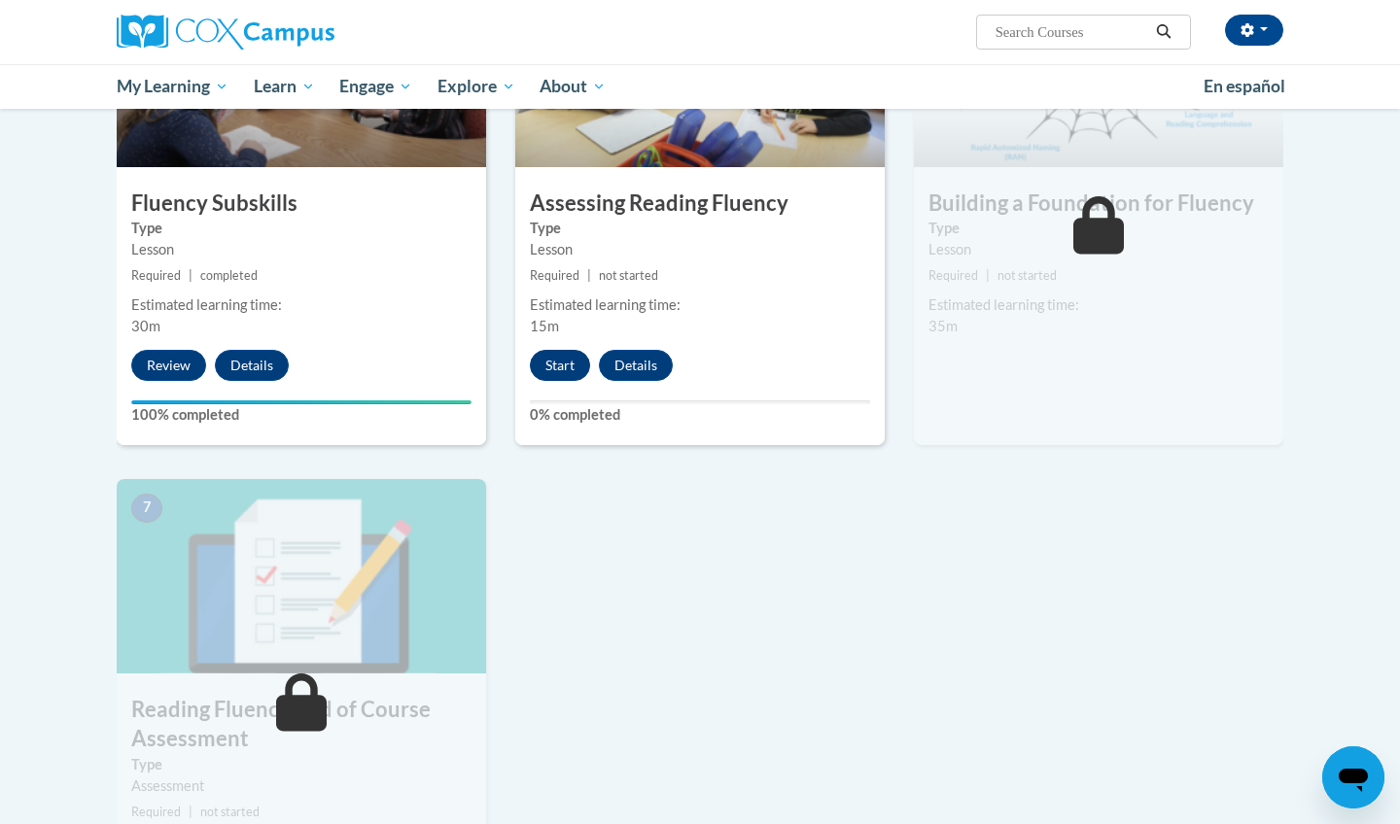
click at [572, 377] on button "Start" at bounding box center [560, 365] width 60 height 31
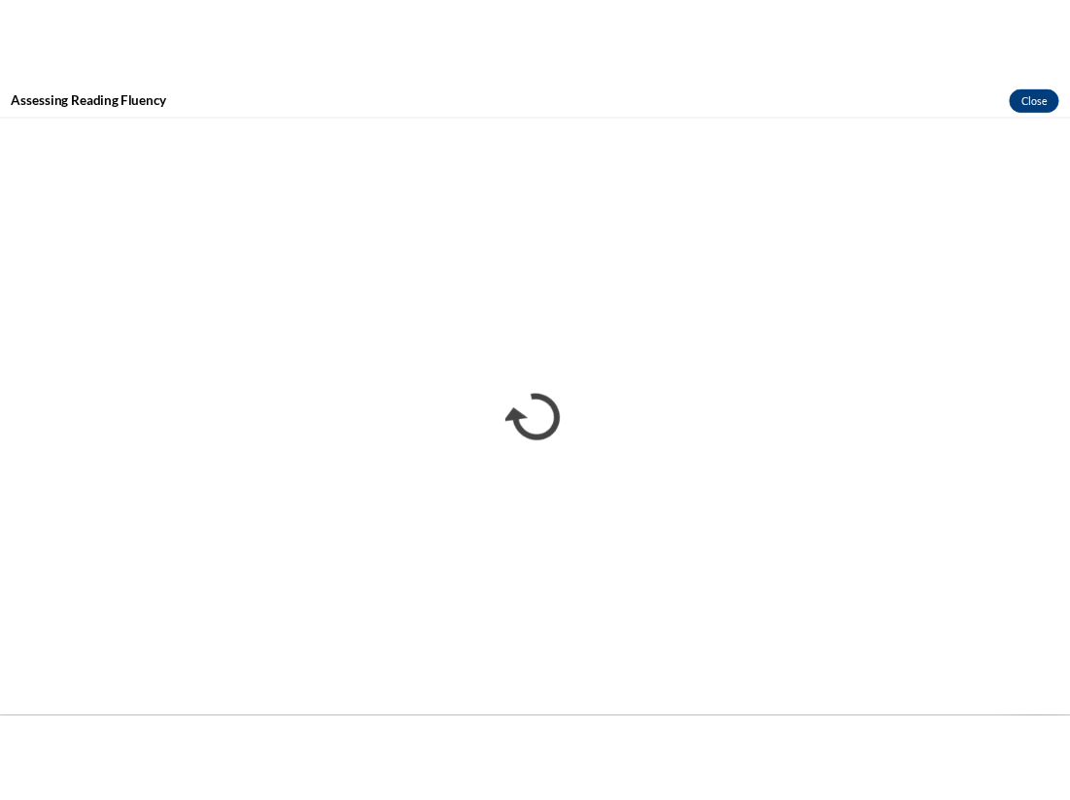
scroll to position [0, 0]
